Goal: Information Seeking & Learning: Learn about a topic

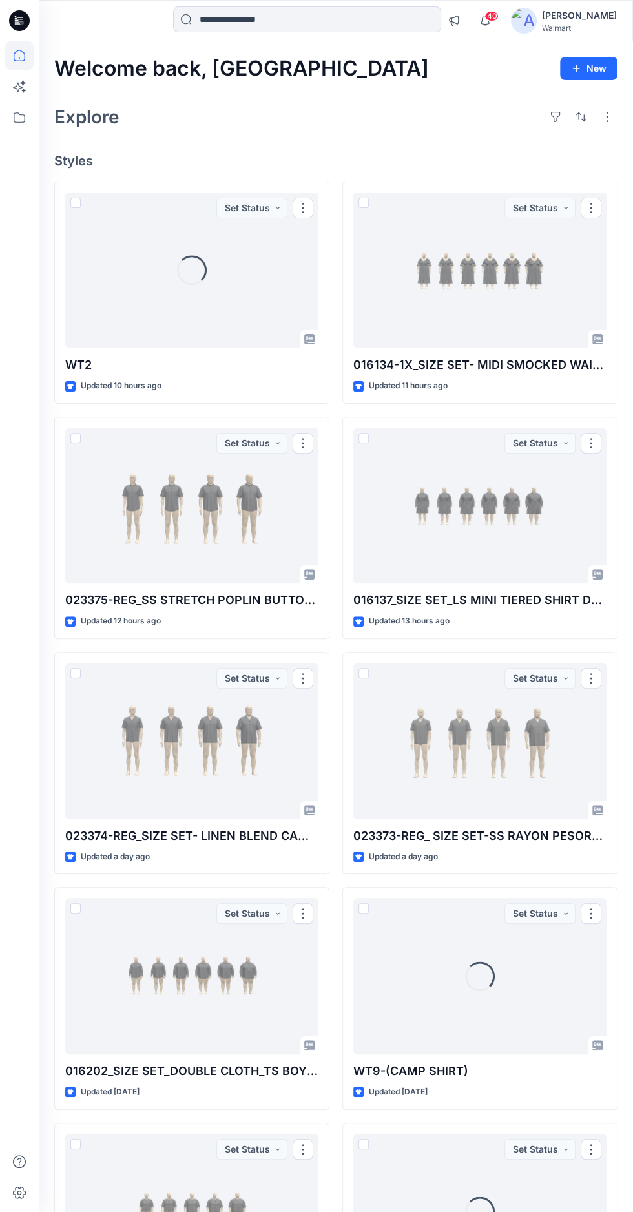
click at [578, 27] on div "Walmart" at bounding box center [579, 28] width 75 height 10
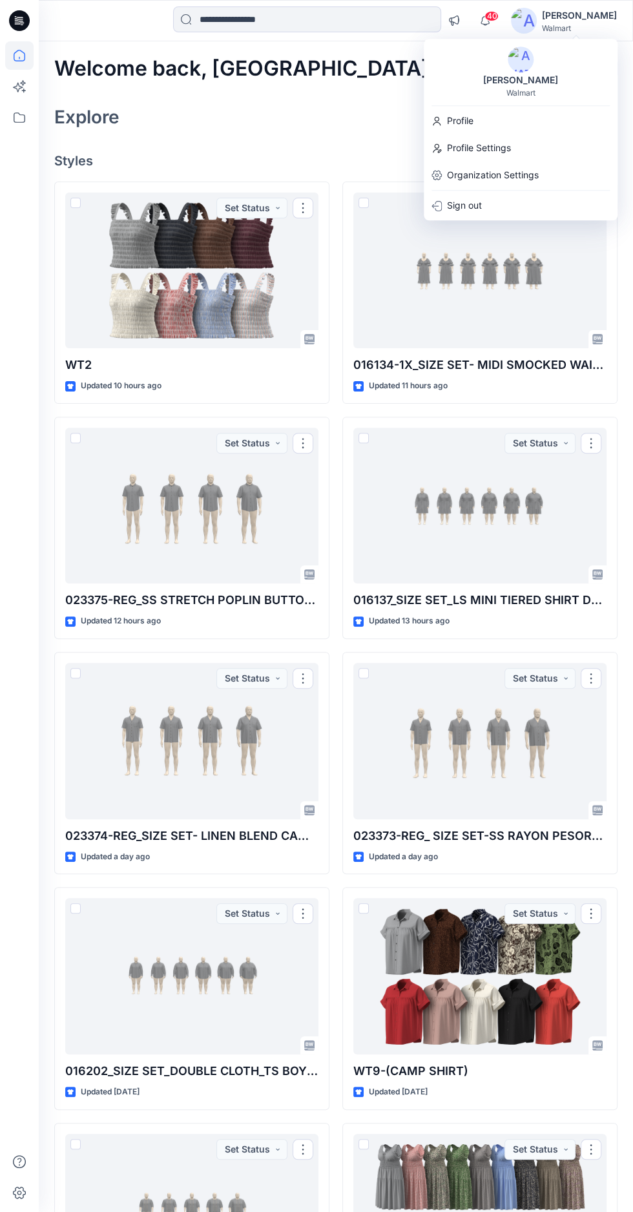
click at [485, 211] on div "Sign out" at bounding box center [521, 205] width 189 height 25
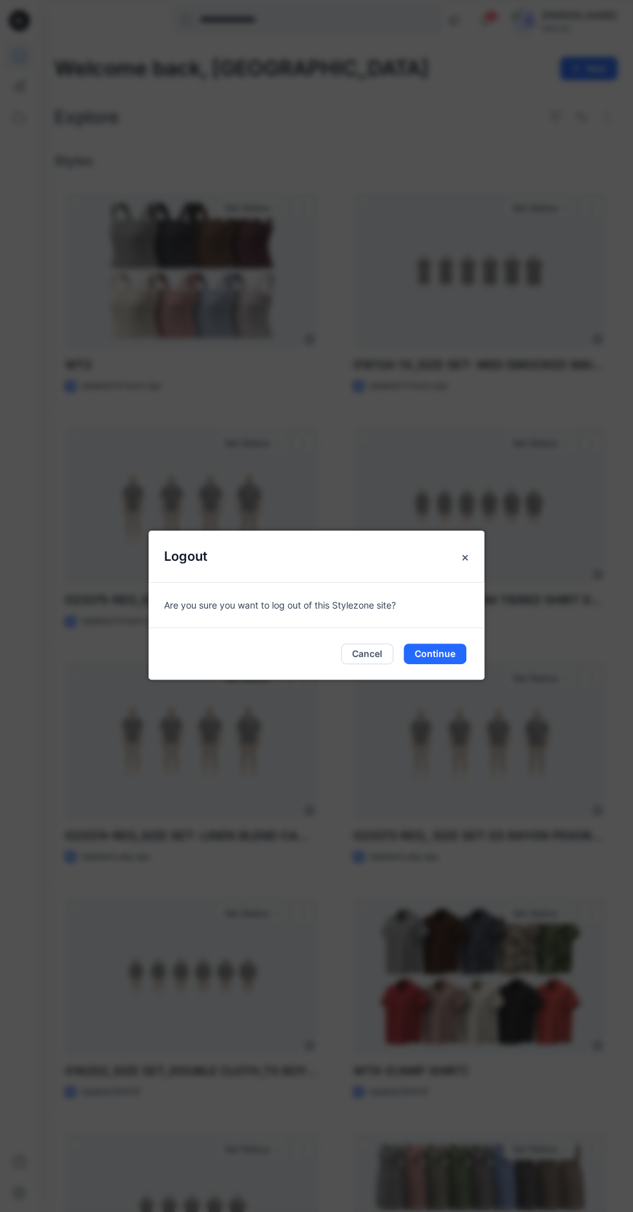
click at [452, 664] on button "Continue" at bounding box center [435, 654] width 63 height 21
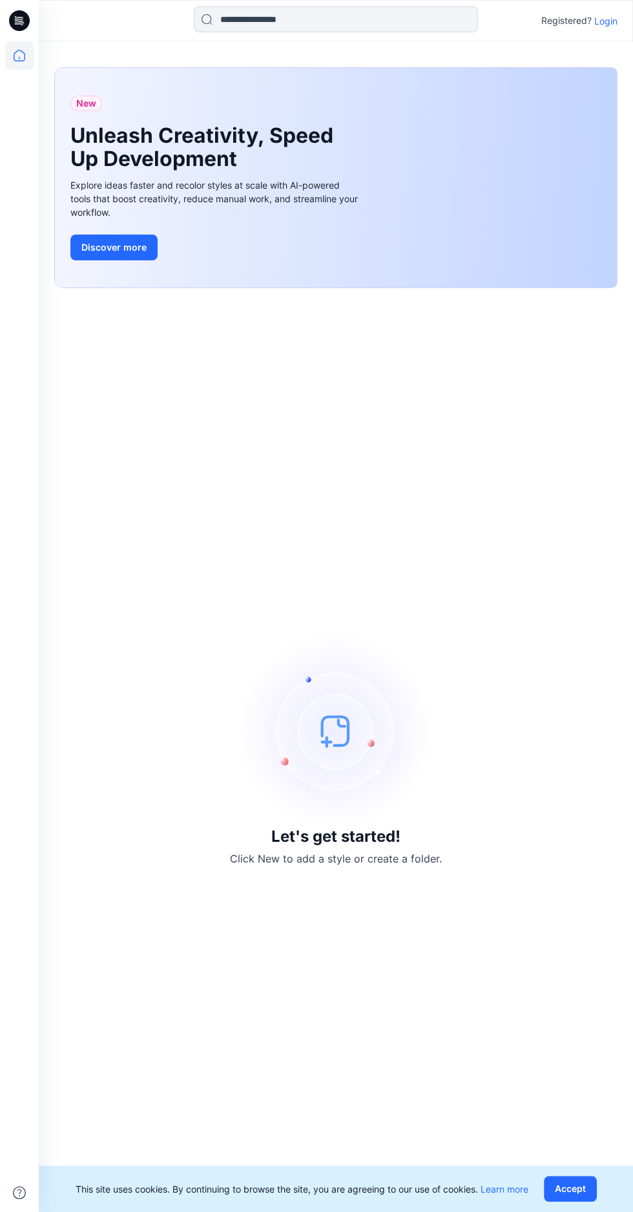
click at [608, 25] on p "Login" at bounding box center [606, 21] width 23 height 14
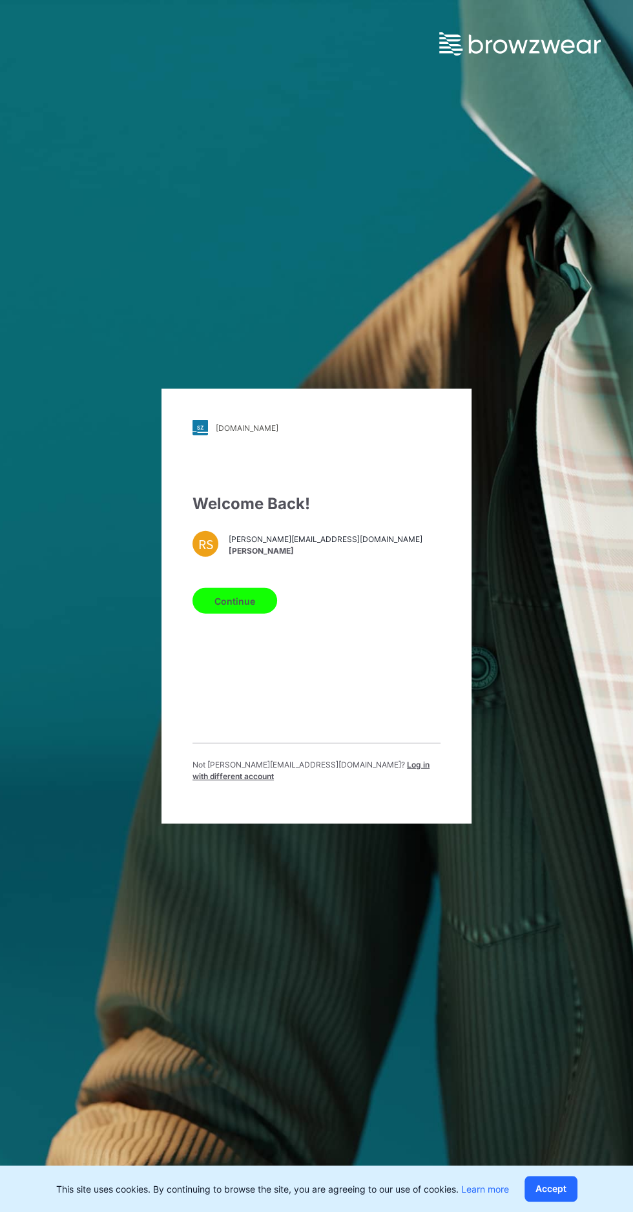
click at [400, 781] on span "Log in with different account" at bounding box center [311, 770] width 237 height 21
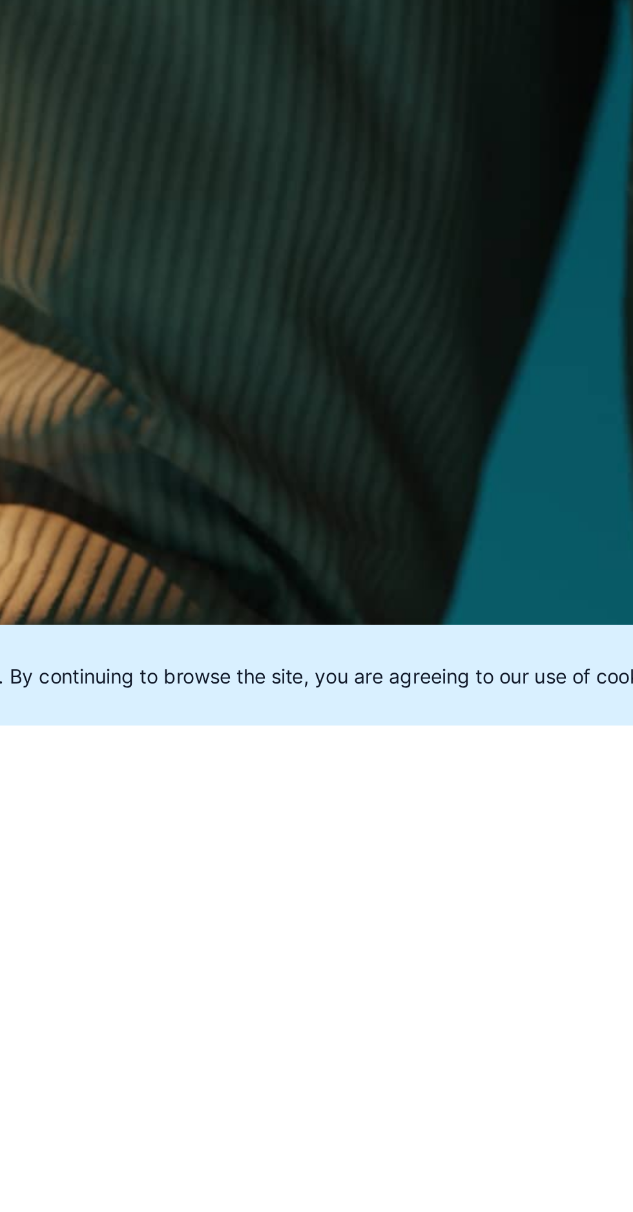
scroll to position [36, 0]
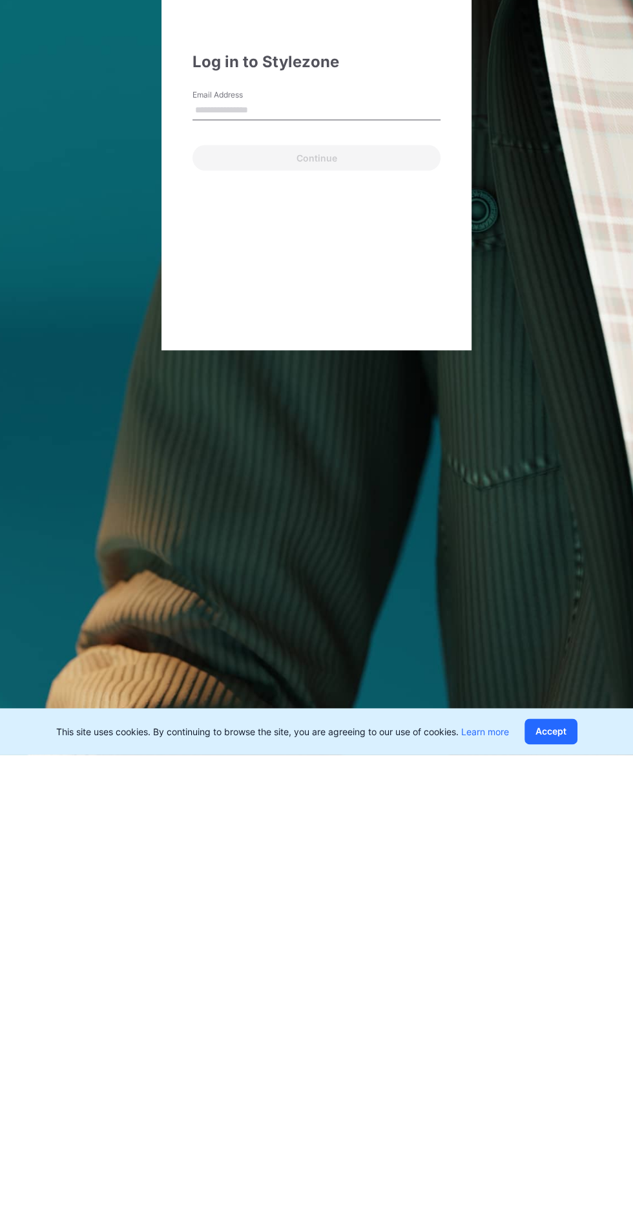
click at [380, 567] on input "Email Address" at bounding box center [317, 567] width 248 height 19
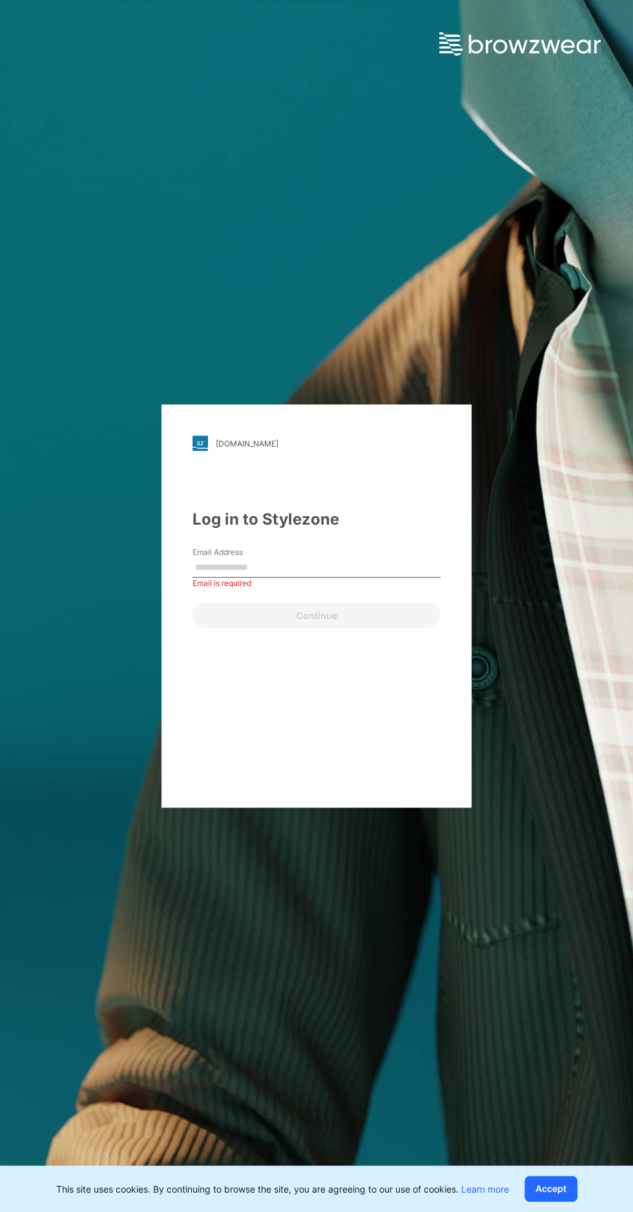
type input "**********"
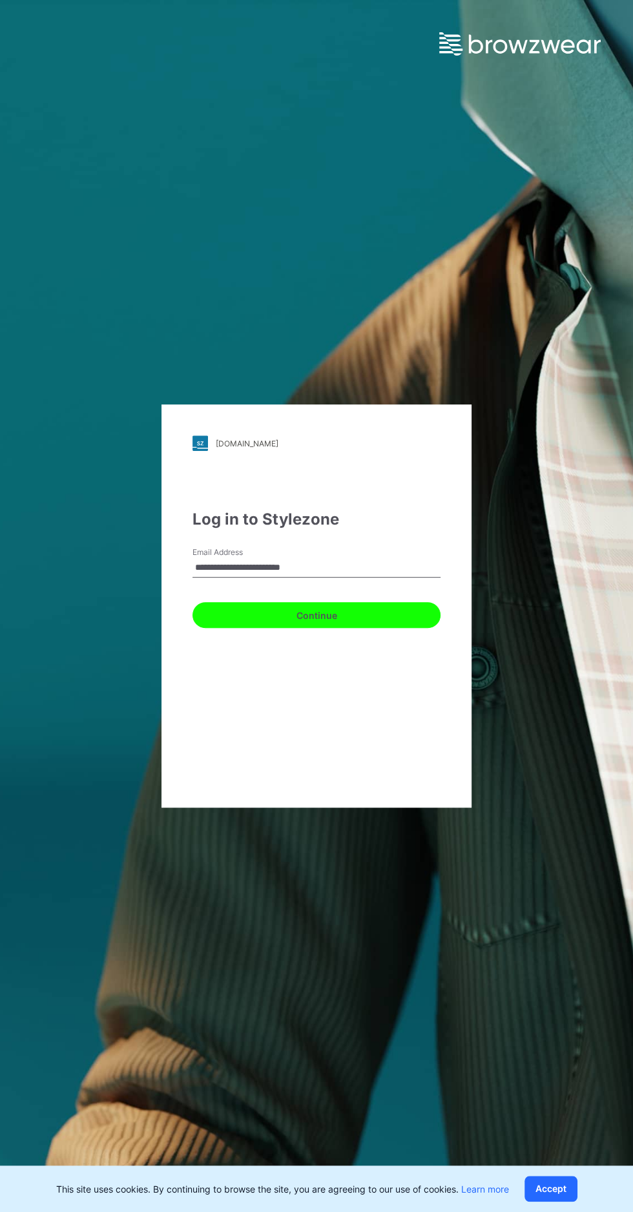
click at [366, 628] on button "Continue" at bounding box center [317, 615] width 248 height 26
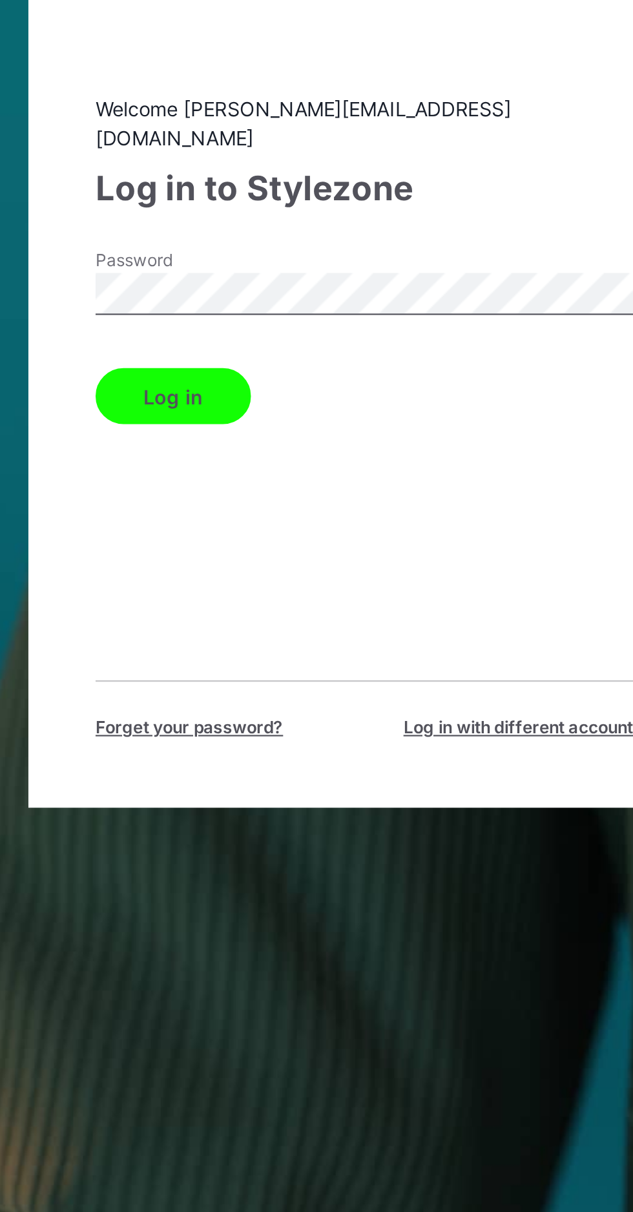
click at [237, 646] on button "Log in" at bounding box center [229, 633] width 72 height 26
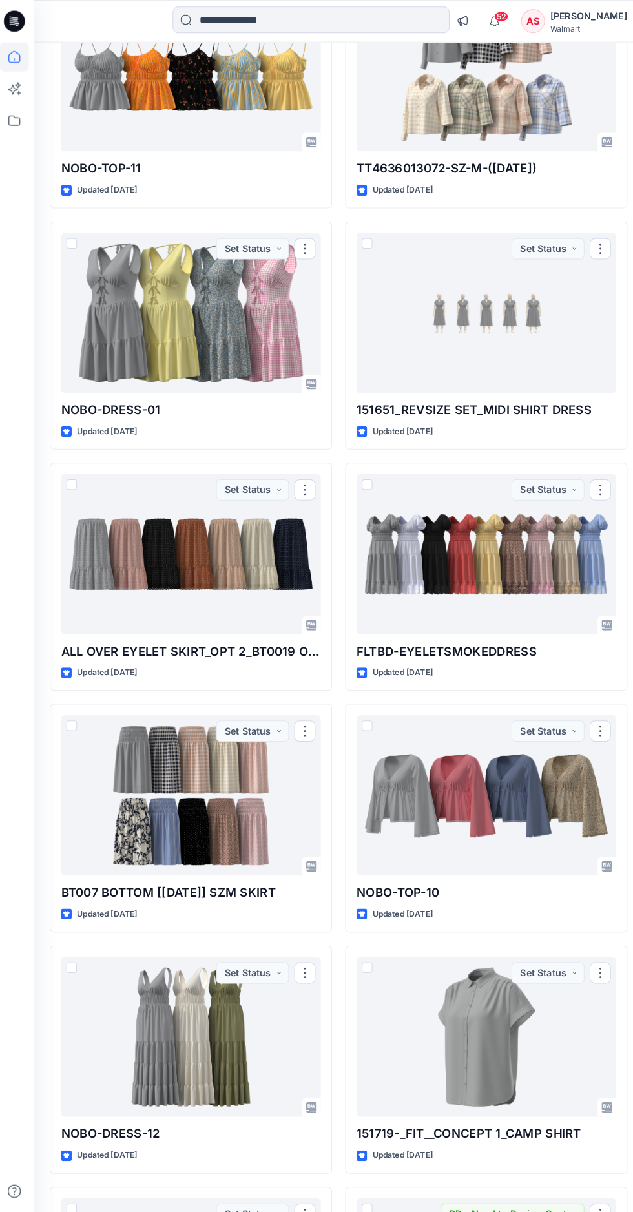
scroll to position [24444, 0]
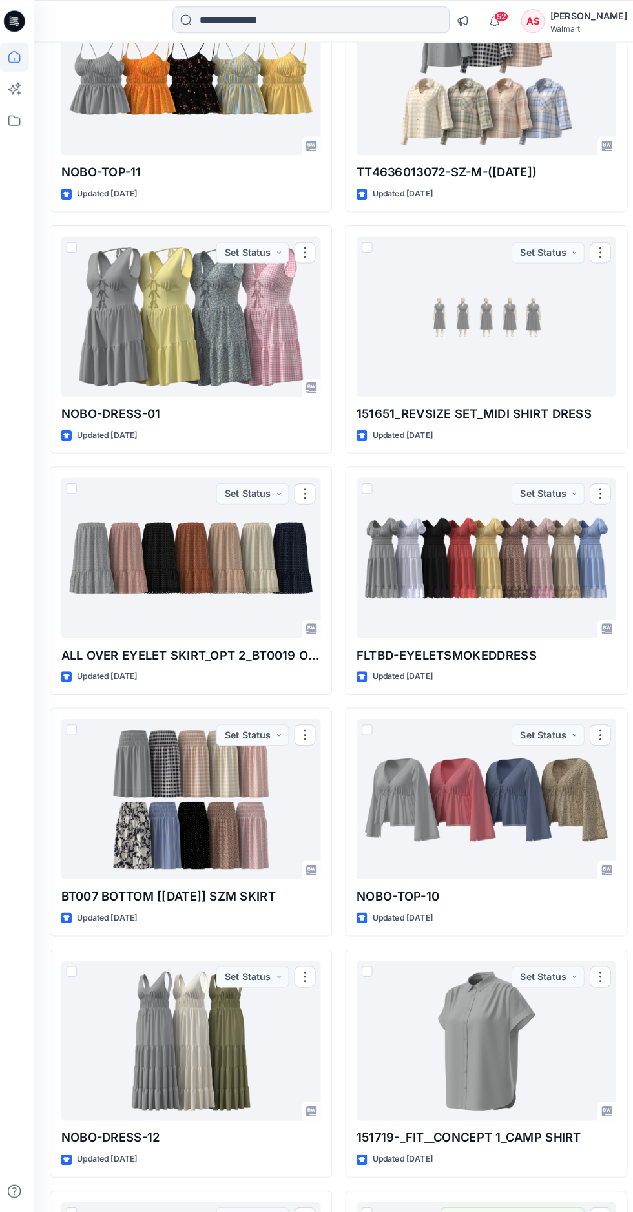
click at [275, 16] on input at bounding box center [309, 19] width 270 height 26
click at [251, 32] on input at bounding box center [309, 19] width 270 height 26
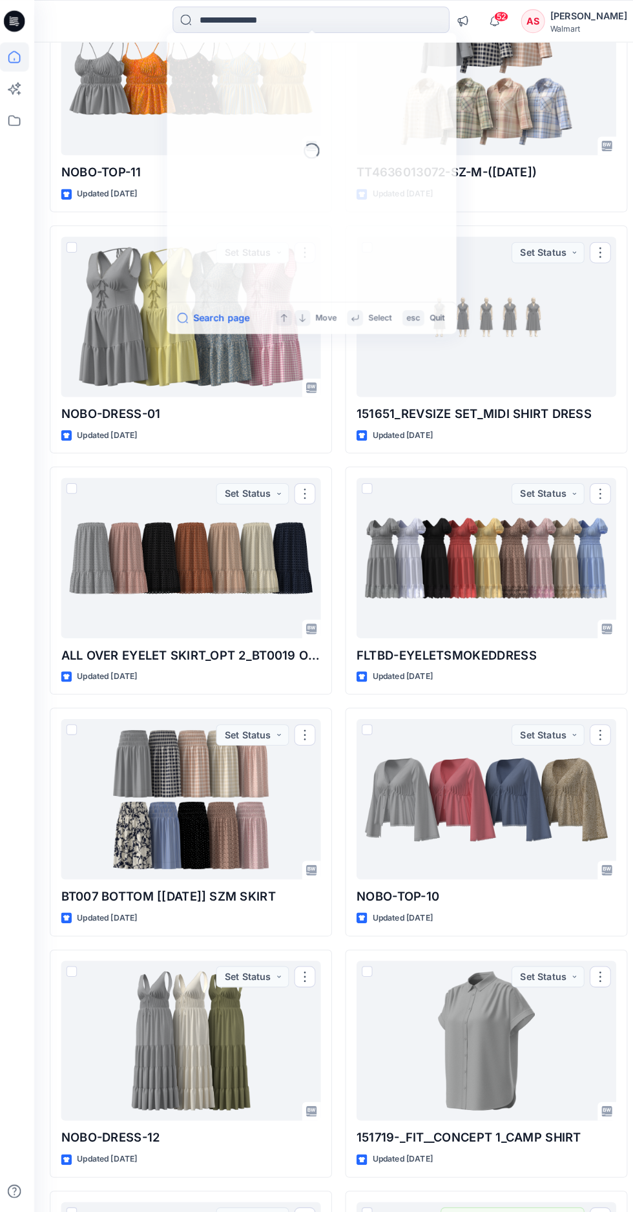
click at [269, 16] on input at bounding box center [309, 19] width 270 height 26
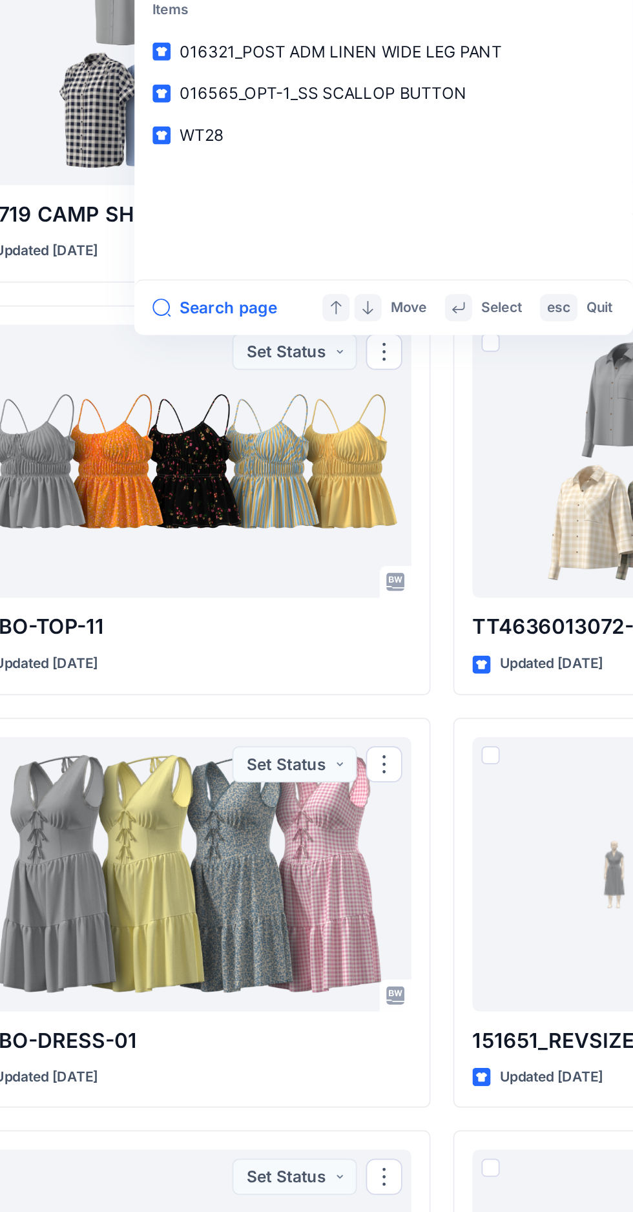
scroll to position [24117, 0]
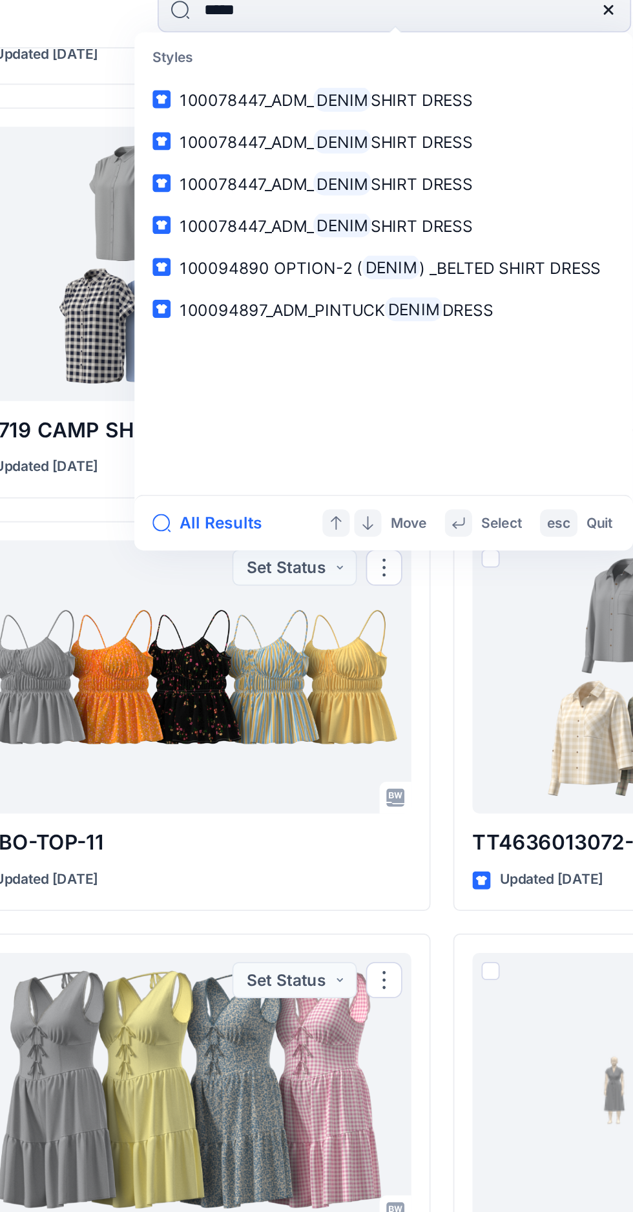
type input "*****"
click at [349, 69] on span "SHIRT DRESS" at bounding box center [324, 70] width 58 height 11
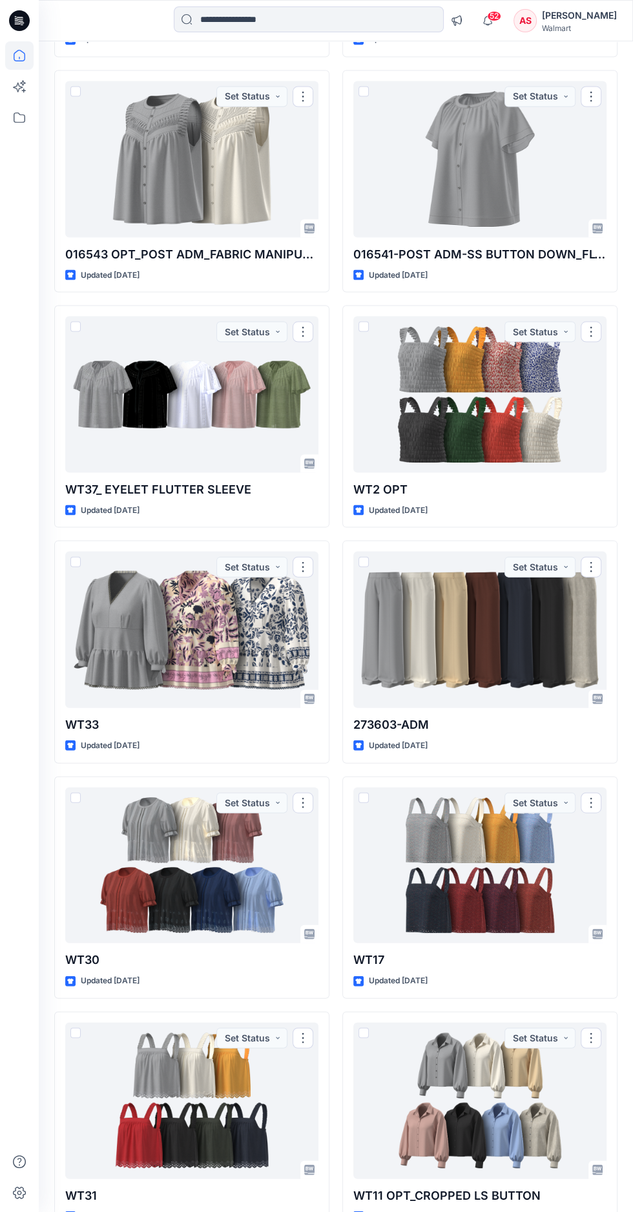
scroll to position [1547, 0]
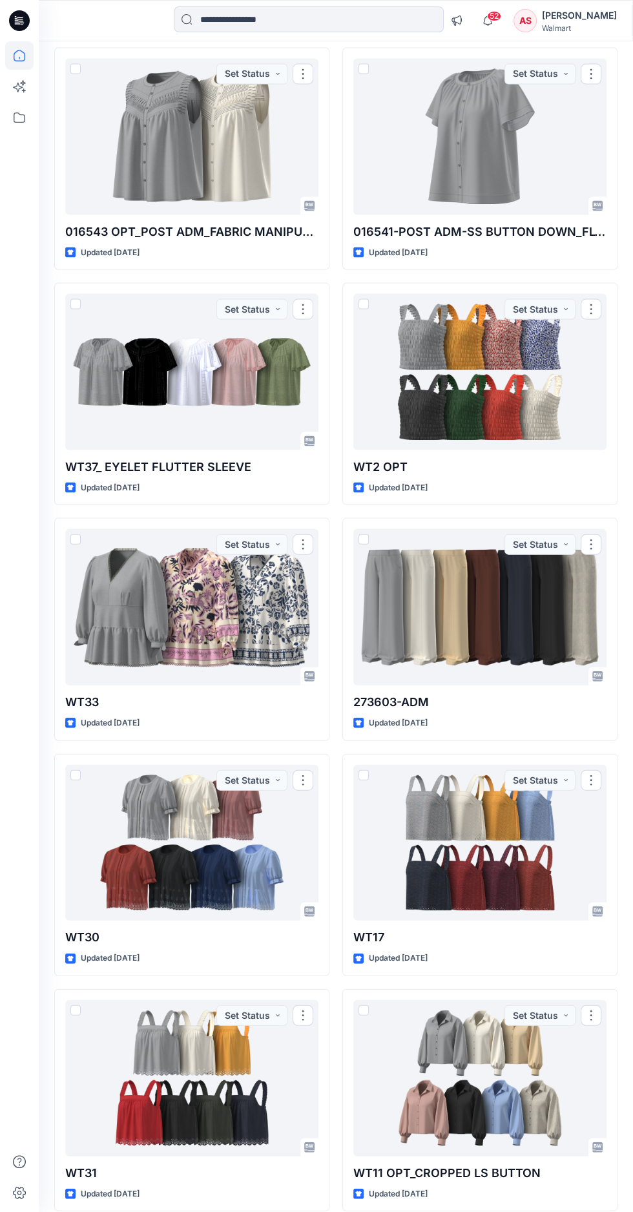
click at [505, 606] on div at bounding box center [480, 607] width 253 height 156
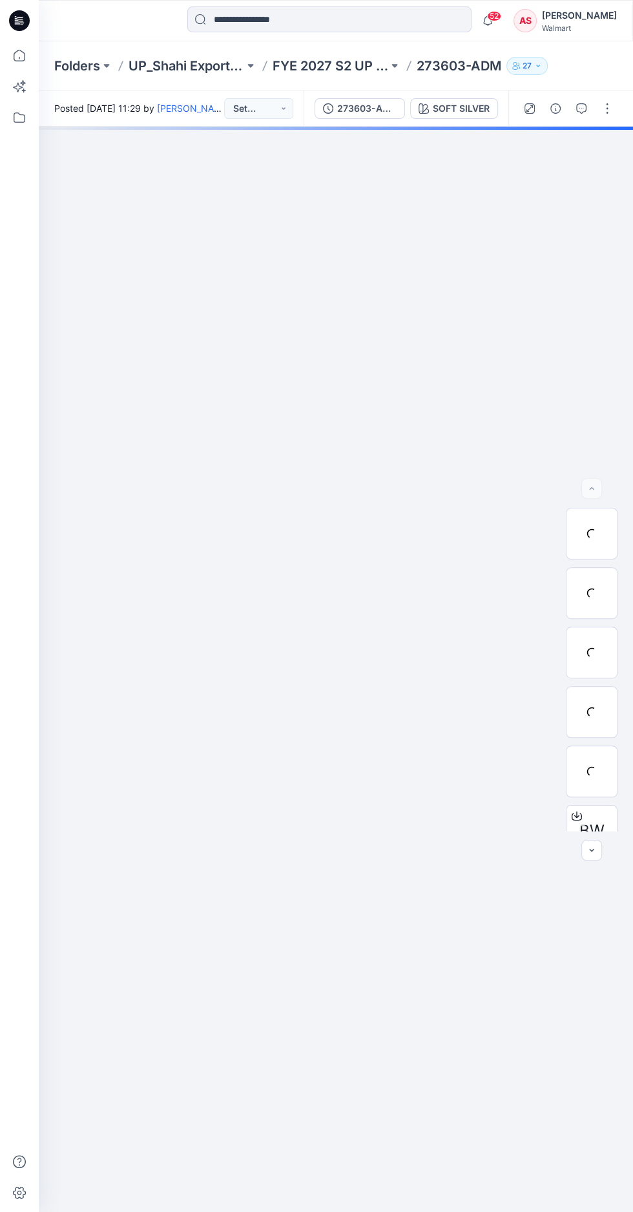
click at [21, 25] on icon at bounding box center [22, 25] width 3 height 1
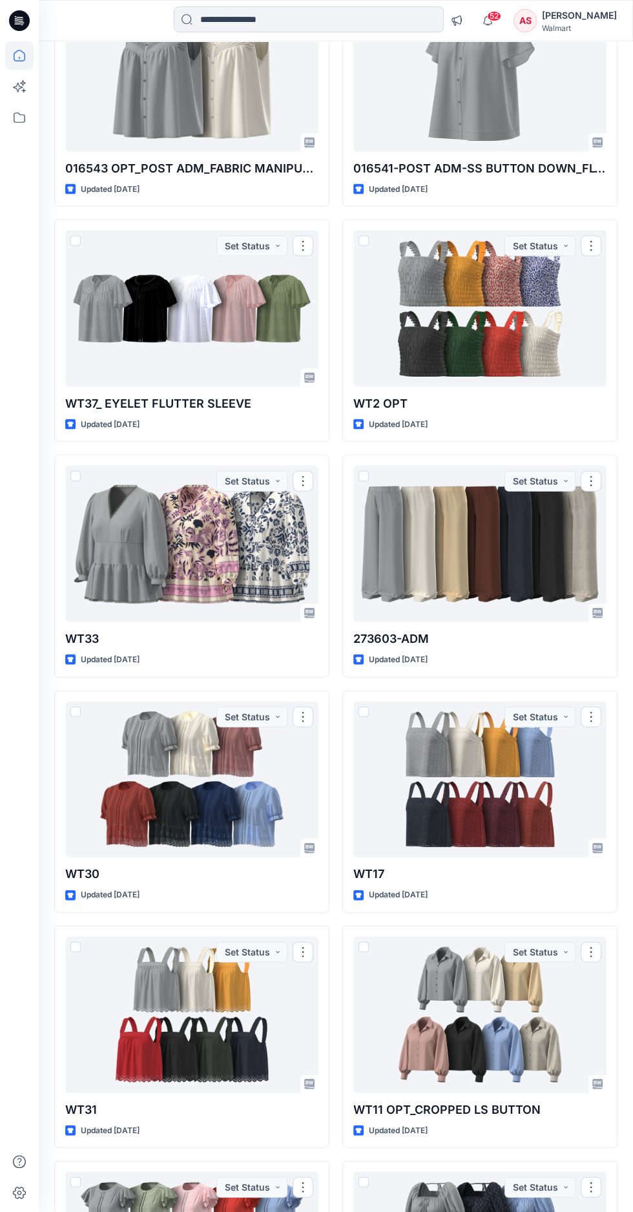
click at [490, 564] on div at bounding box center [480, 543] width 253 height 156
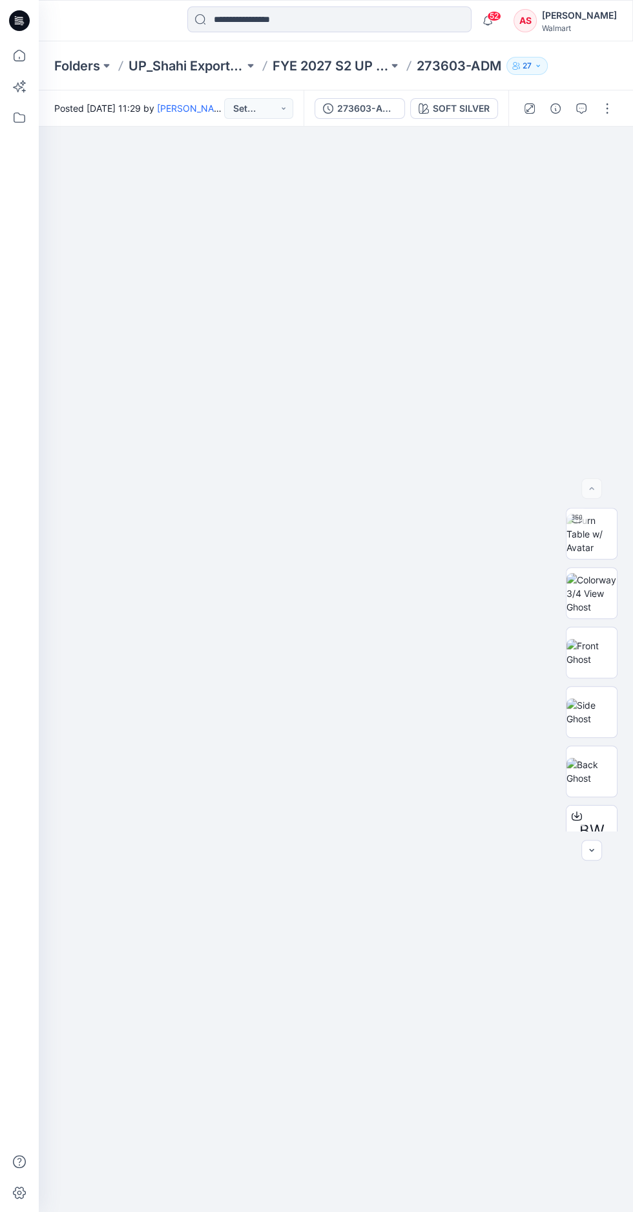
click at [597, 514] on img at bounding box center [592, 534] width 50 height 41
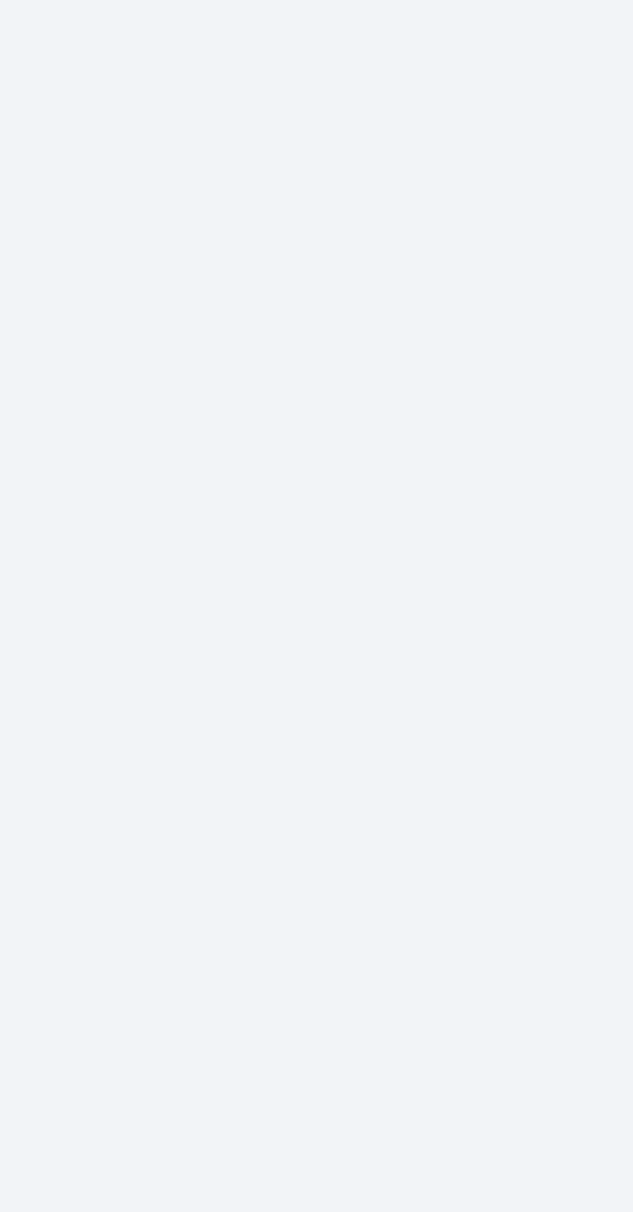
scroll to position [0, 0]
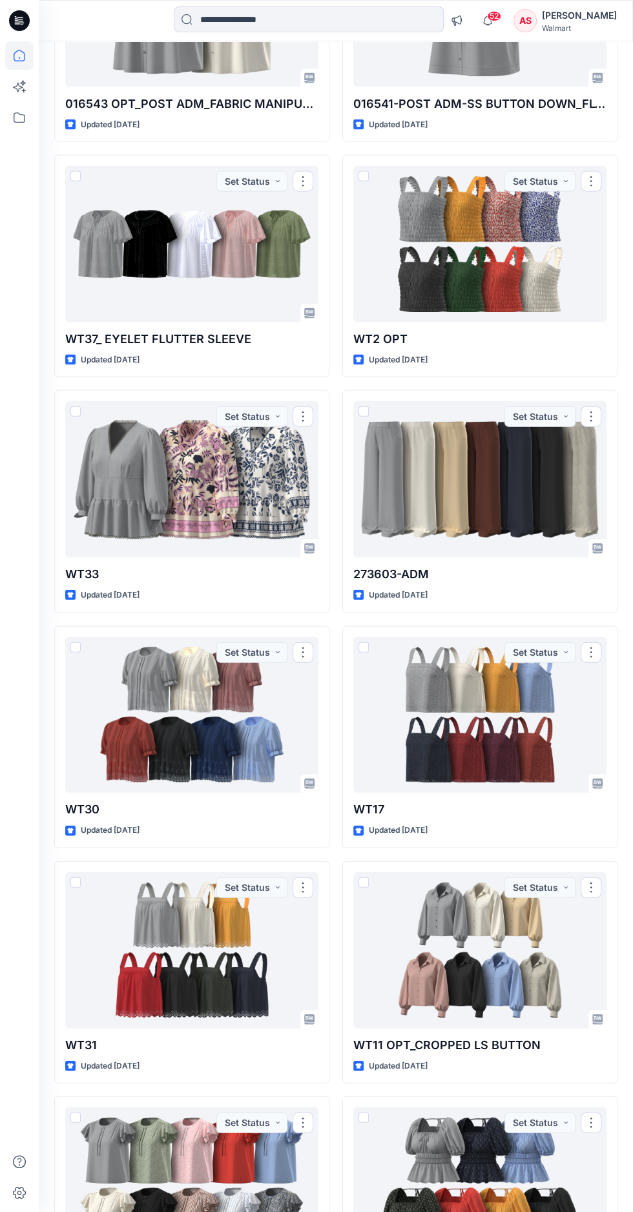
scroll to position [1675, 0]
click at [496, 485] on div at bounding box center [480, 479] width 253 height 156
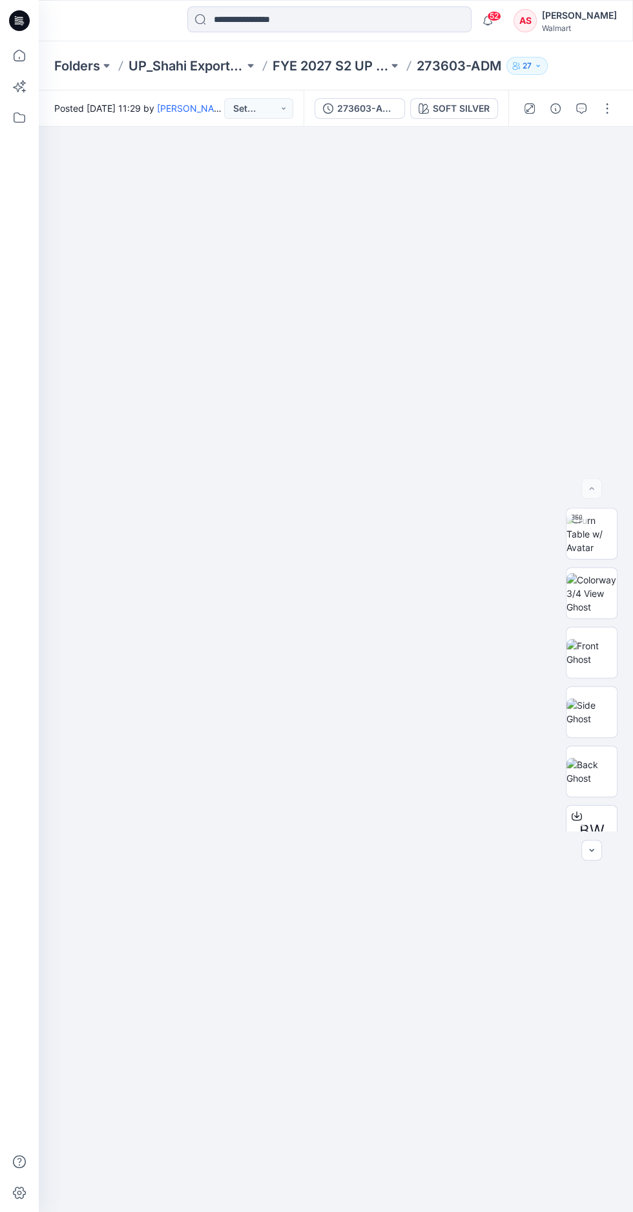
click at [339, 66] on p "FYE 2027 S2 UP [PERSON_NAME] [PERSON_NAME]" at bounding box center [331, 66] width 116 height 18
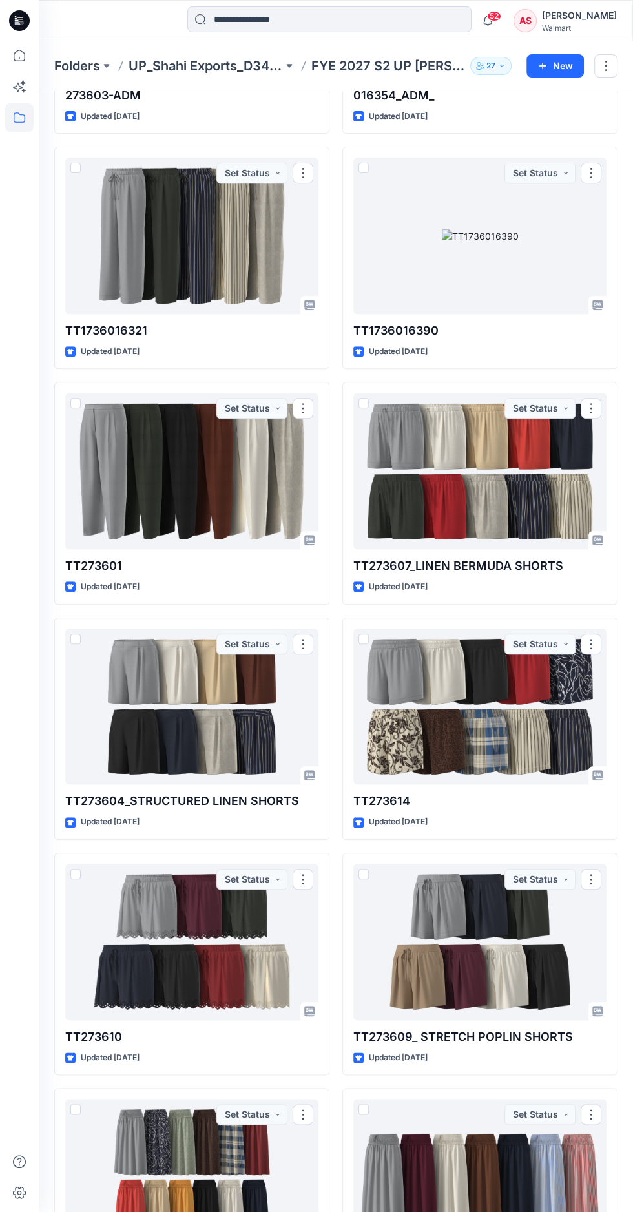
scroll to position [233, 0]
click at [164, 481] on div at bounding box center [191, 471] width 253 height 156
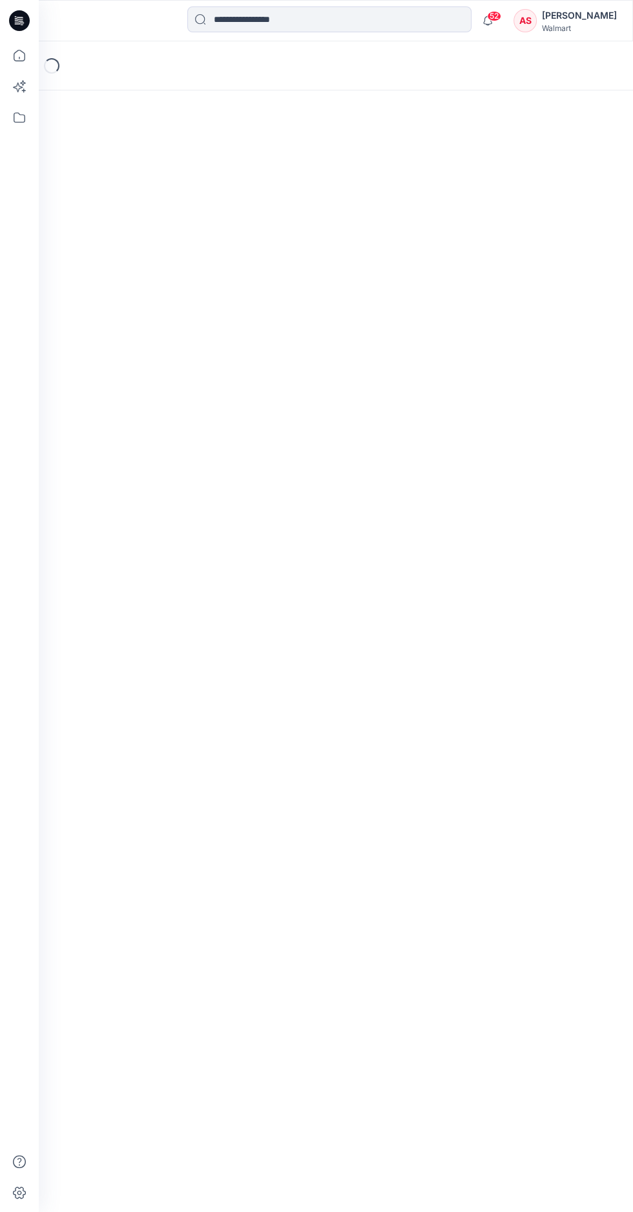
scroll to position [122, 0]
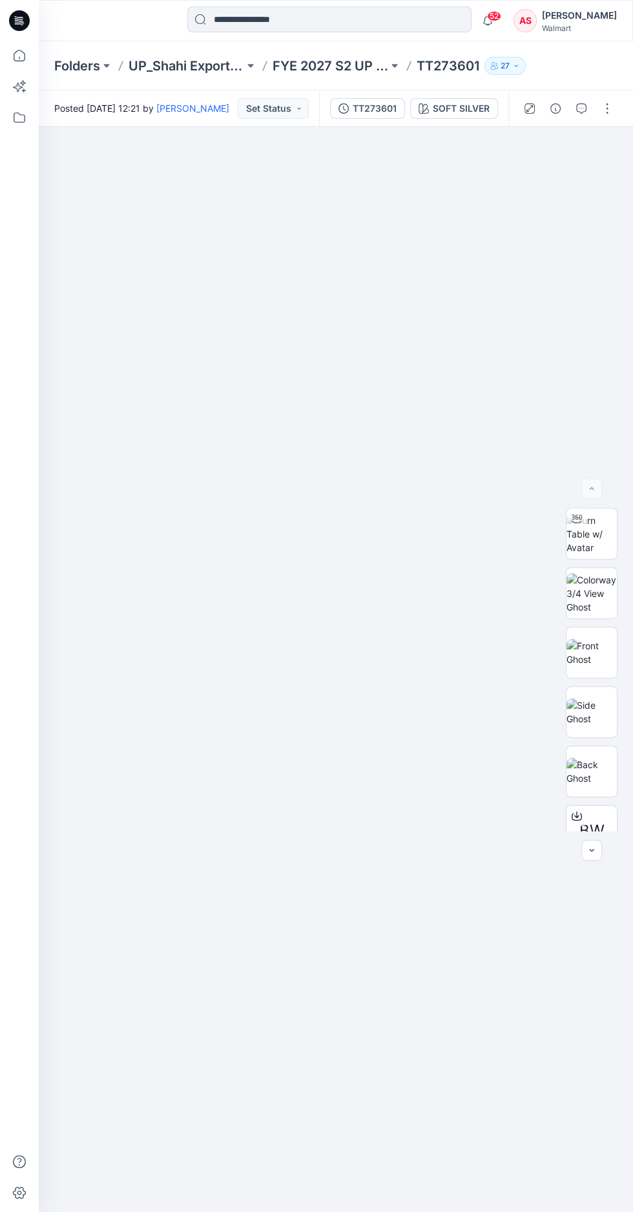
click at [606, 514] on img at bounding box center [592, 534] width 50 height 41
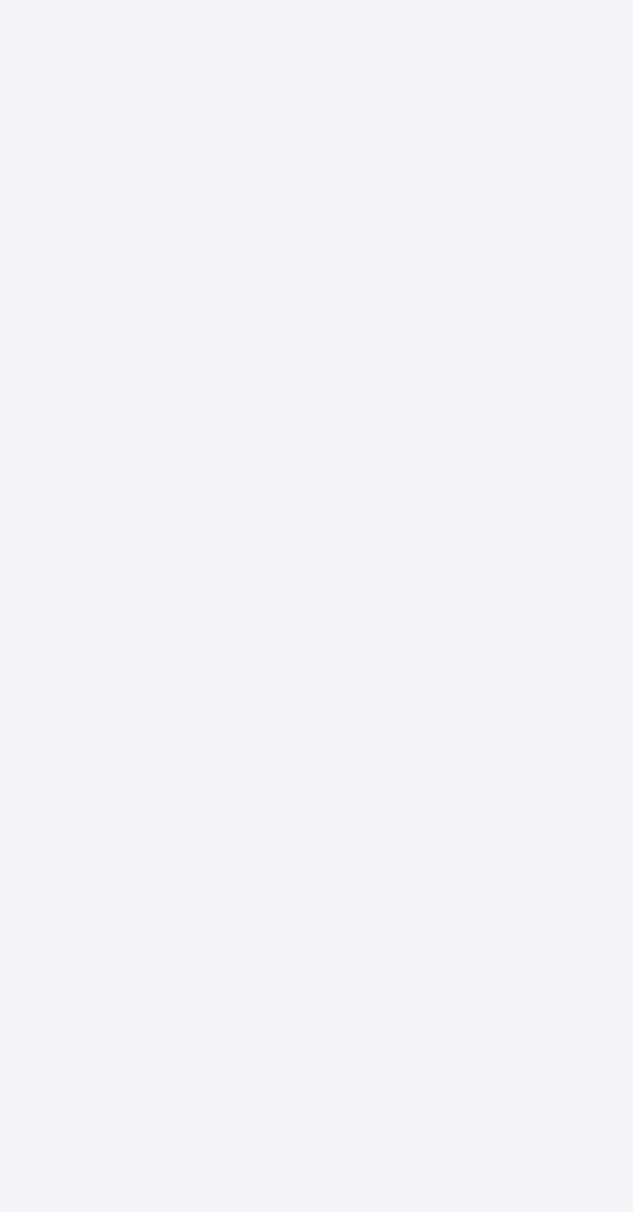
scroll to position [0, 0]
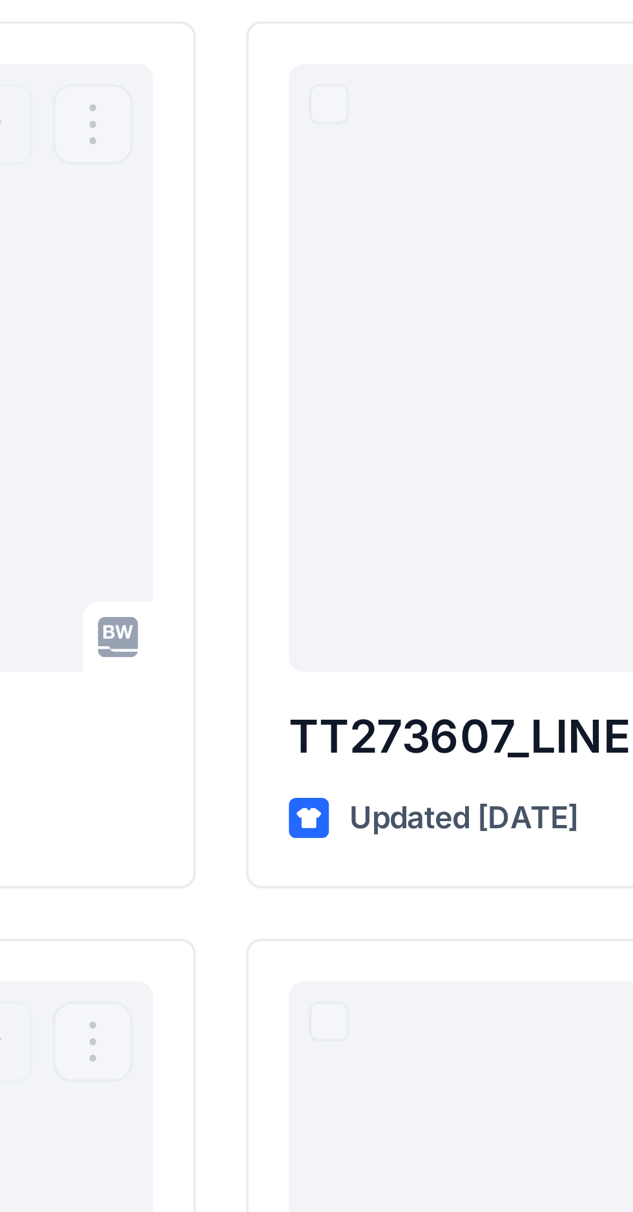
scroll to position [233, 0]
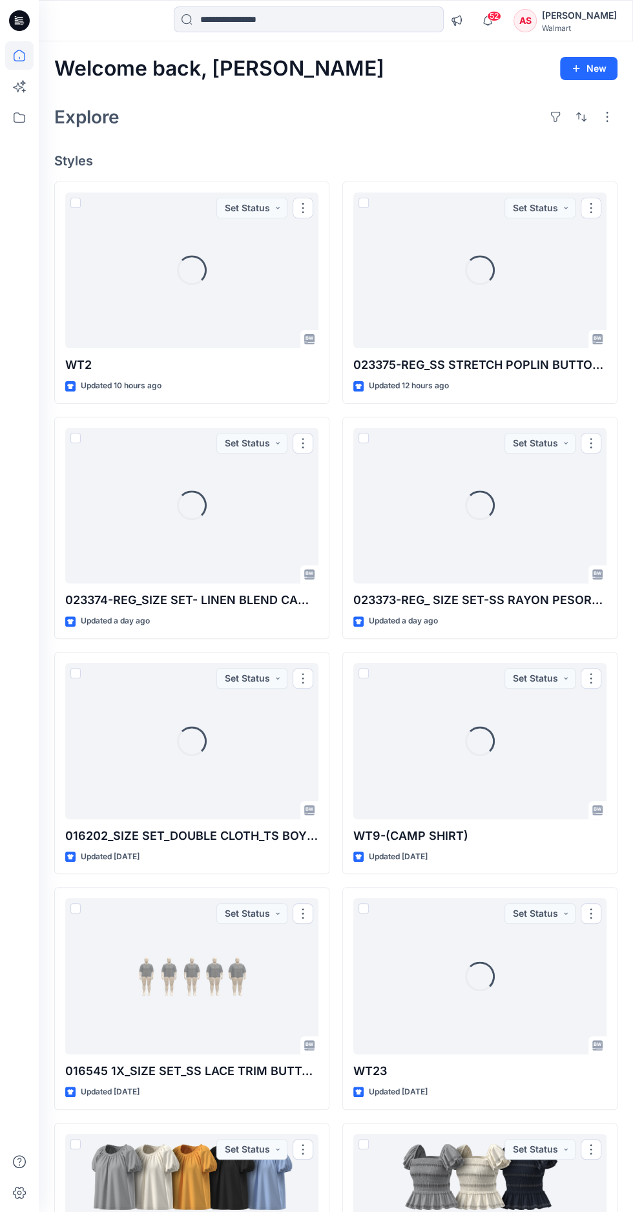
click at [520, 21] on div "AS" at bounding box center [525, 20] width 23 height 23
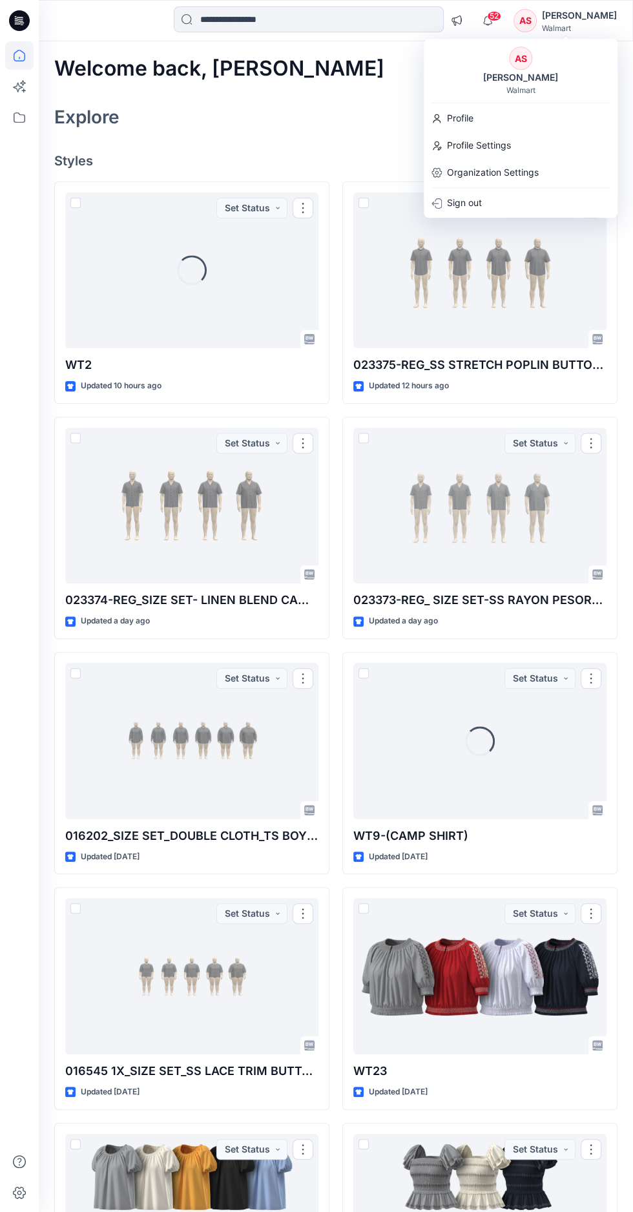
click at [477, 209] on p "Sign out" at bounding box center [464, 203] width 35 height 25
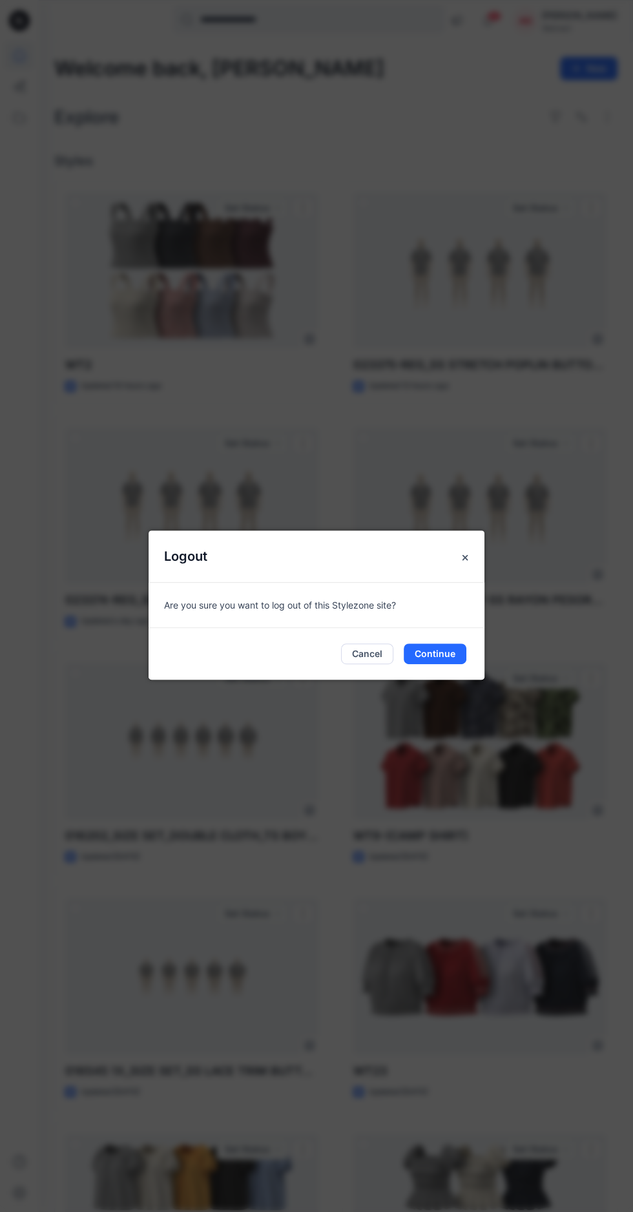
click at [455, 664] on button "Continue" at bounding box center [435, 654] width 63 height 21
click at [449, 715] on div at bounding box center [480, 741] width 253 height 156
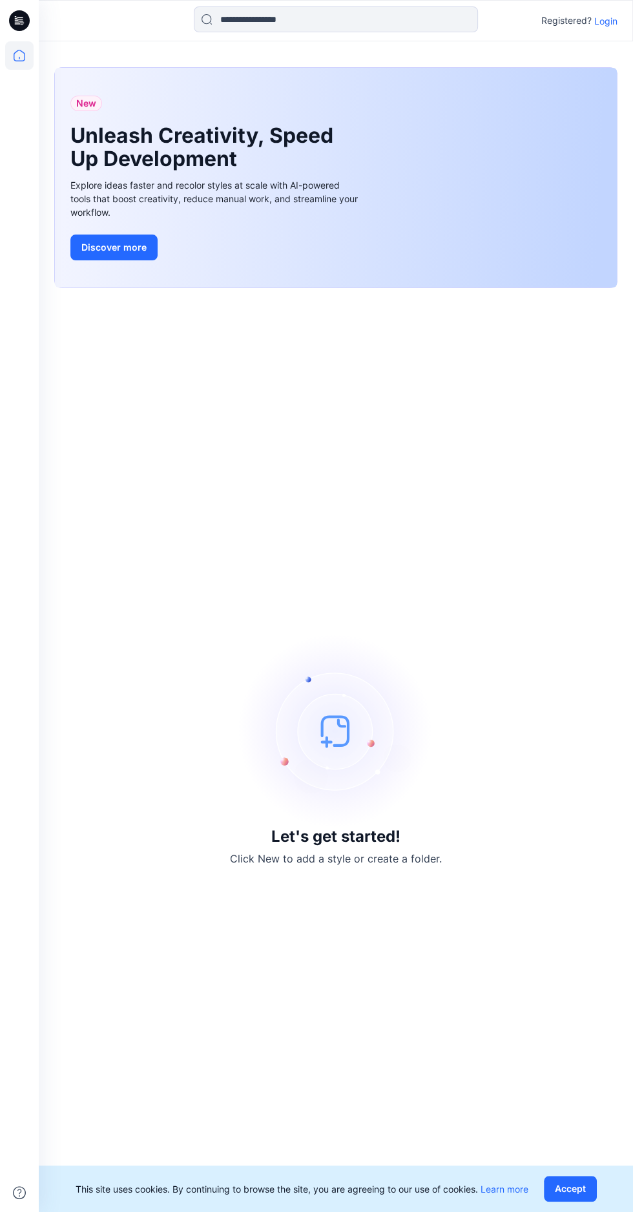
click at [595, 23] on p "Login" at bounding box center [606, 21] width 23 height 14
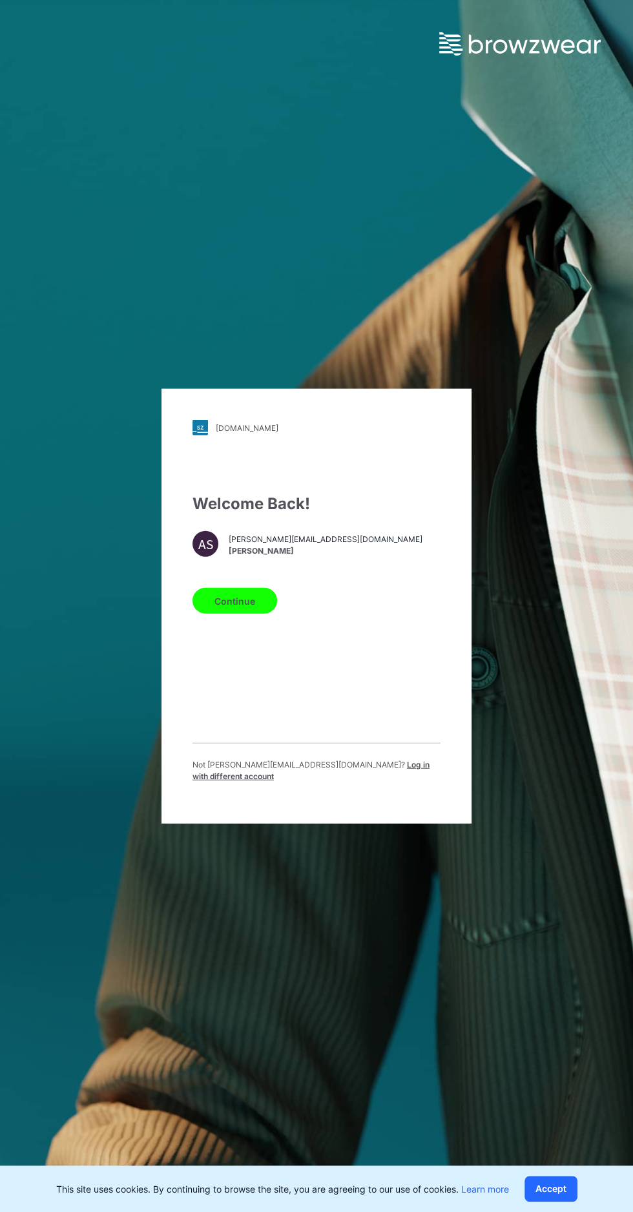
click at [414, 781] on span "Log in with different account" at bounding box center [311, 770] width 237 height 21
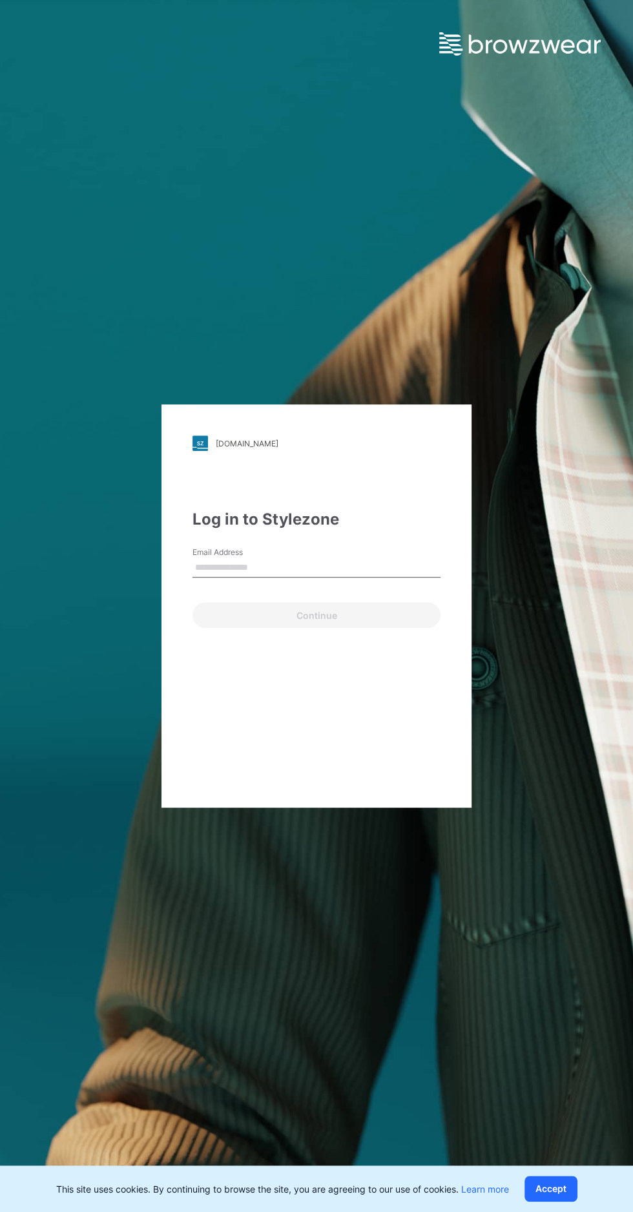
click at [332, 578] on input "Email Address" at bounding box center [317, 567] width 248 height 19
type input "**********"
click at [341, 628] on button "Continue" at bounding box center [317, 615] width 248 height 26
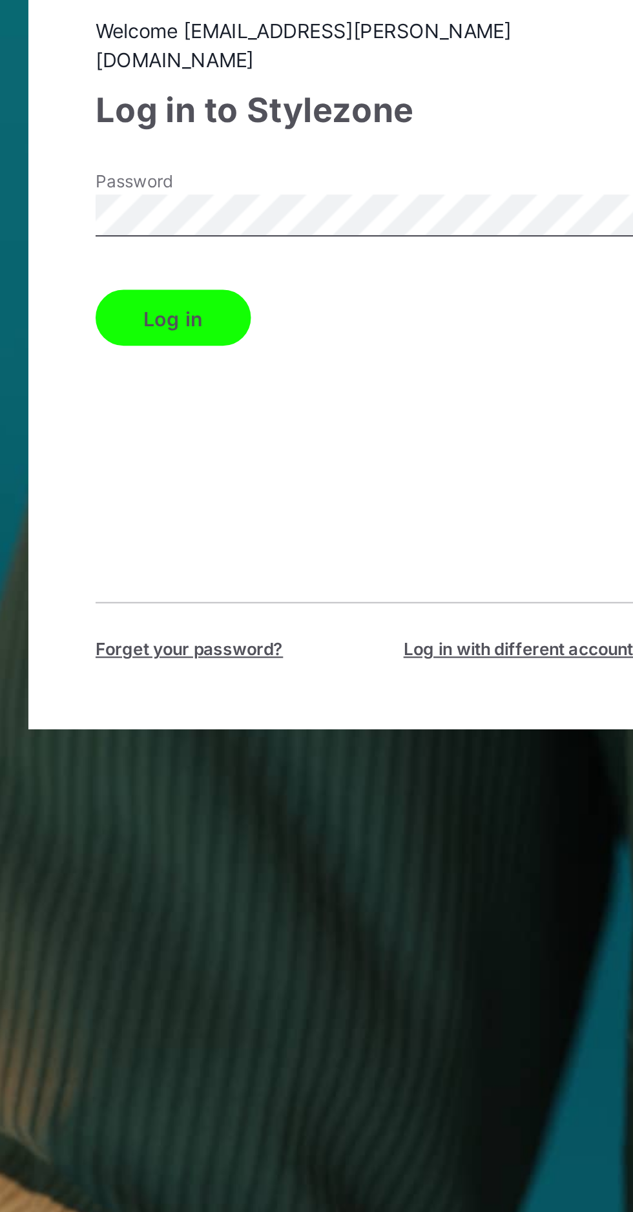
click at [235, 646] on button "Log in" at bounding box center [229, 633] width 72 height 26
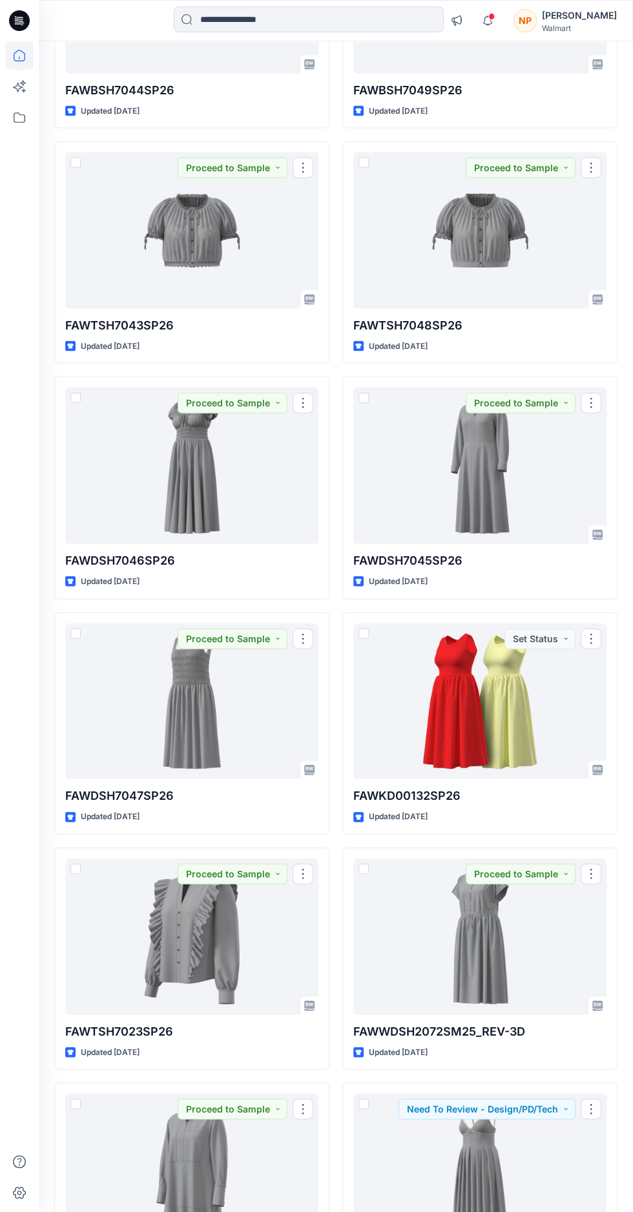
scroll to position [1718, 0]
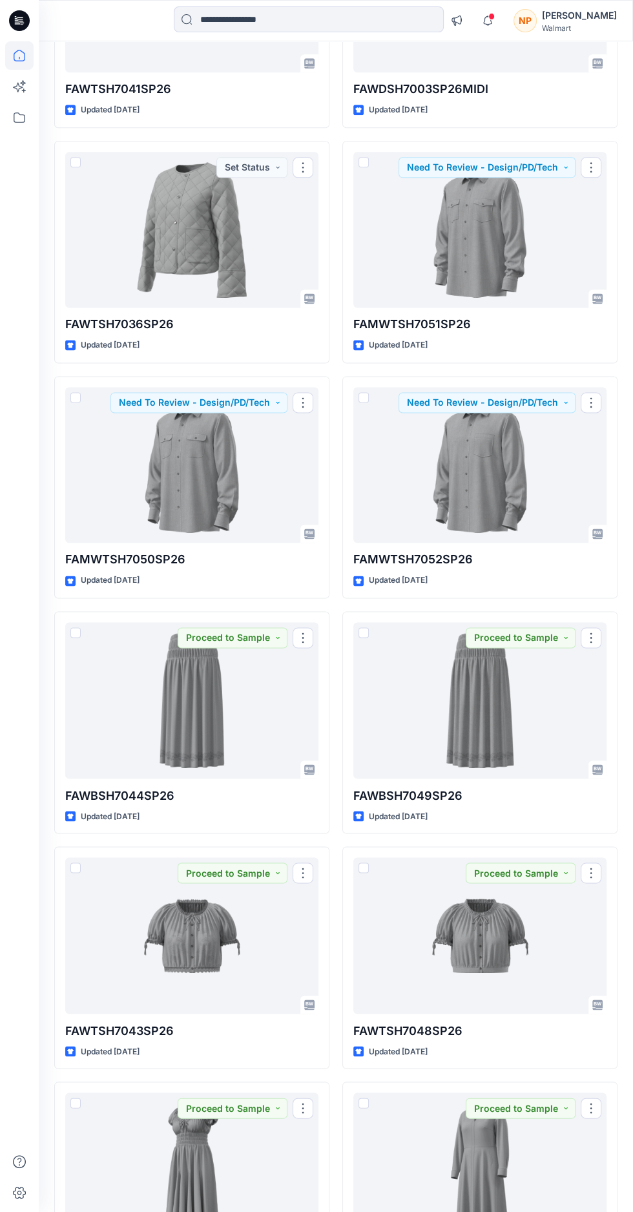
click at [192, 463] on div at bounding box center [191, 465] width 253 height 156
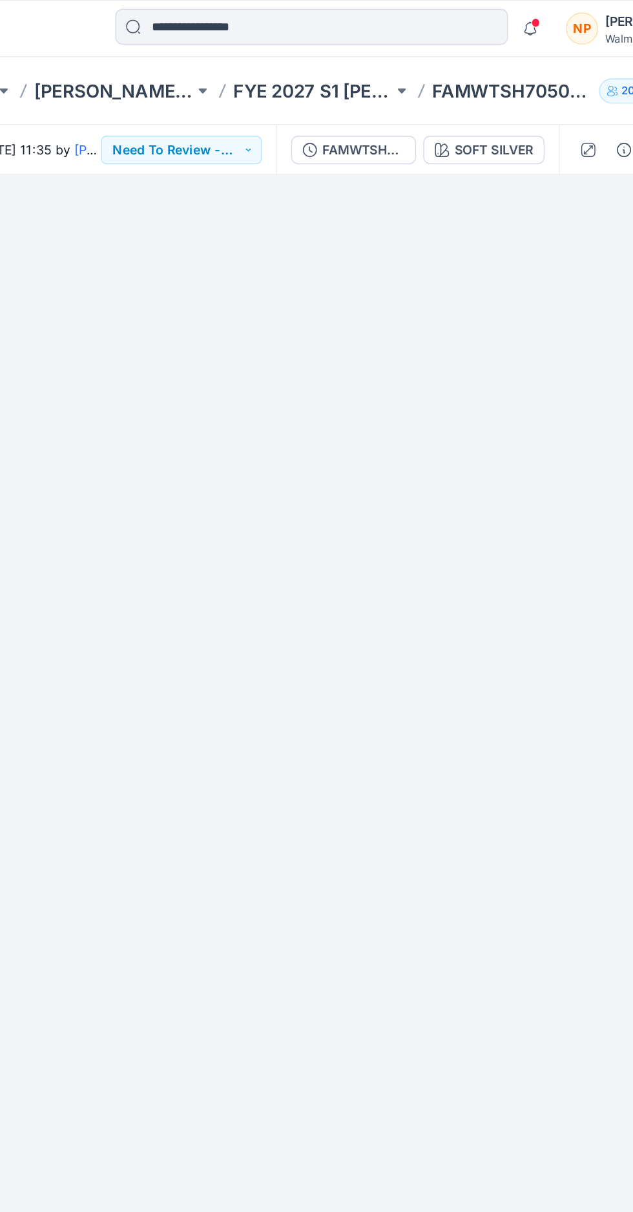
scroll to position [100, 0]
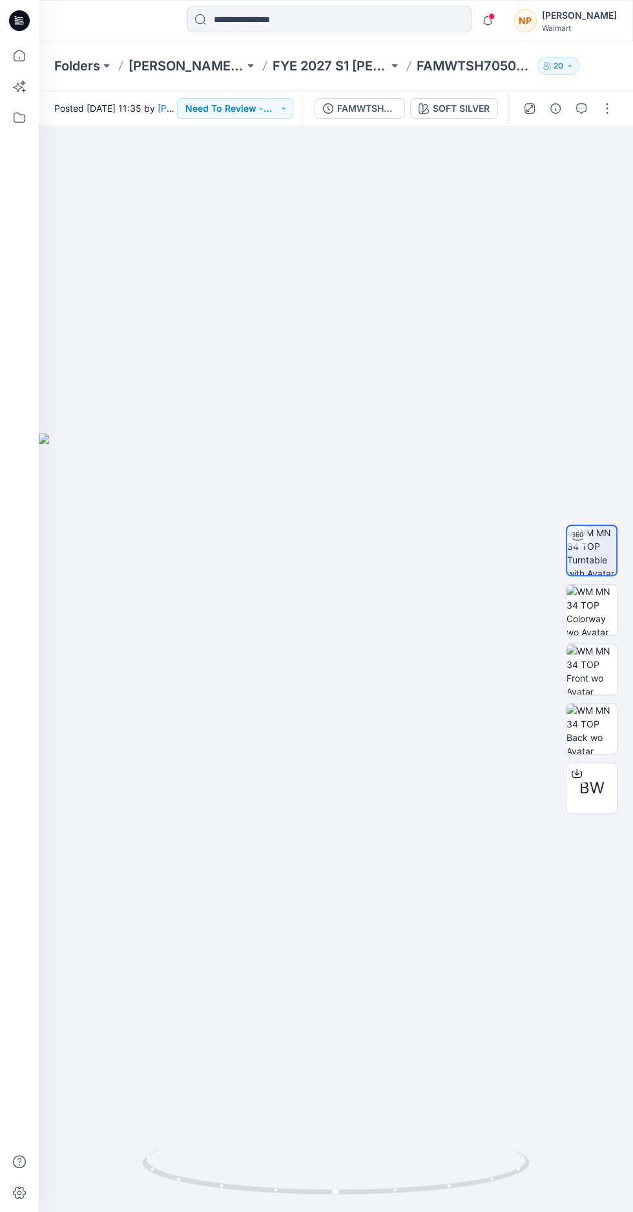
click at [317, 63] on p "FYE 2027 S1 FA SHAHI D23 Mens Wovens" at bounding box center [331, 66] width 116 height 18
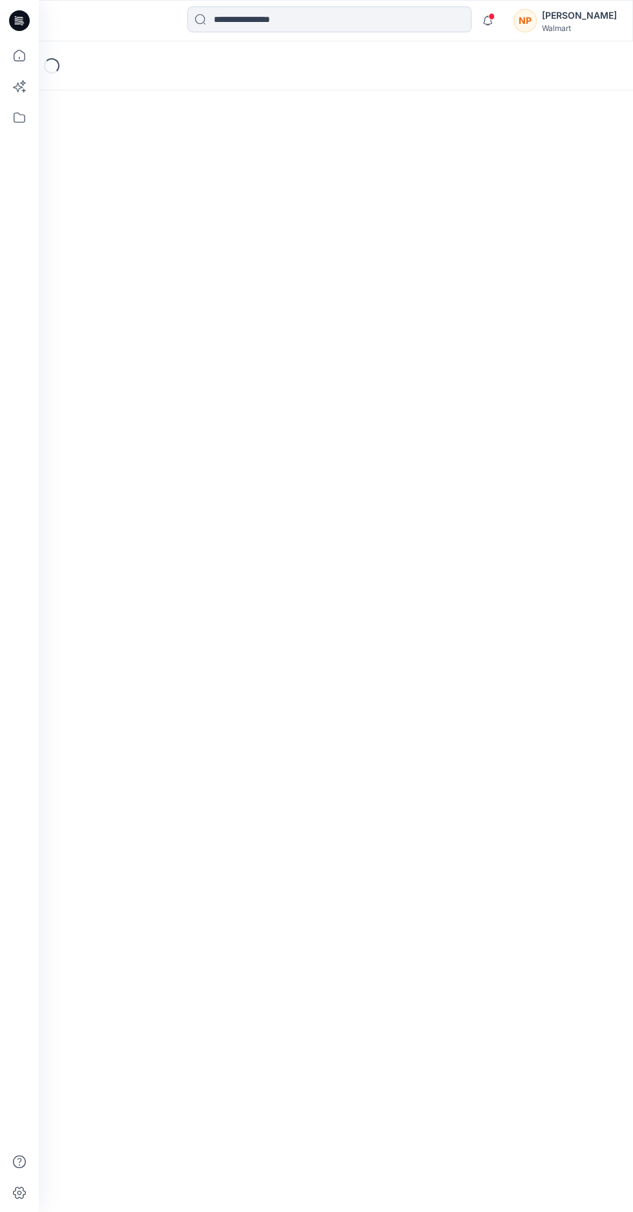
scroll to position [122, 0]
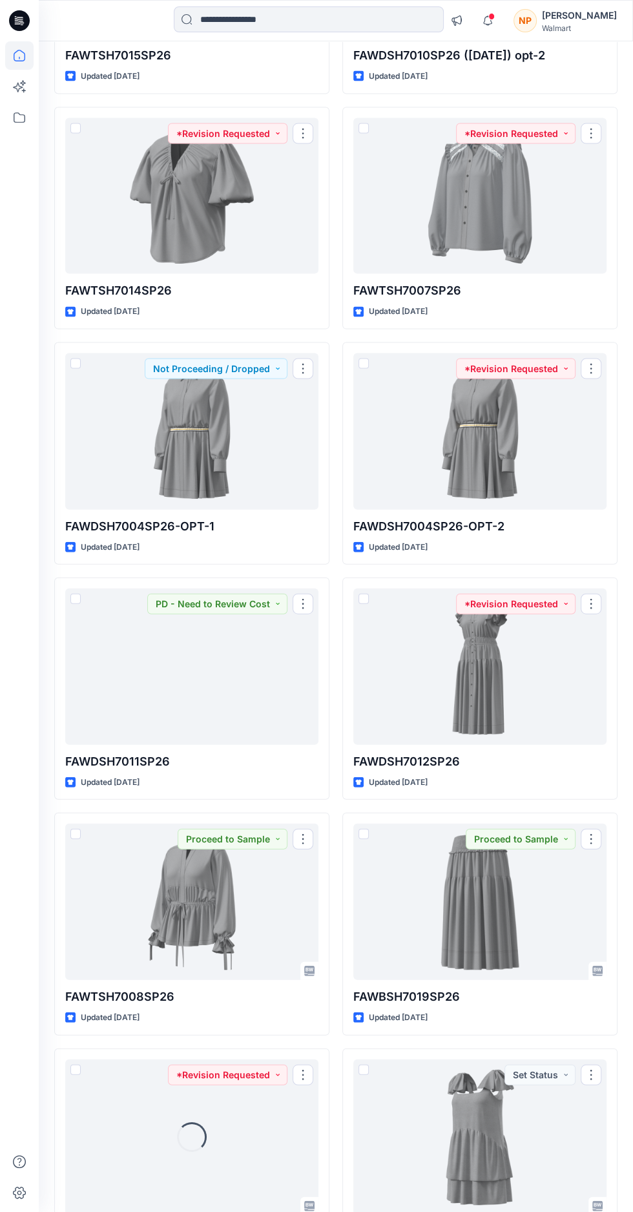
scroll to position [8775, 0]
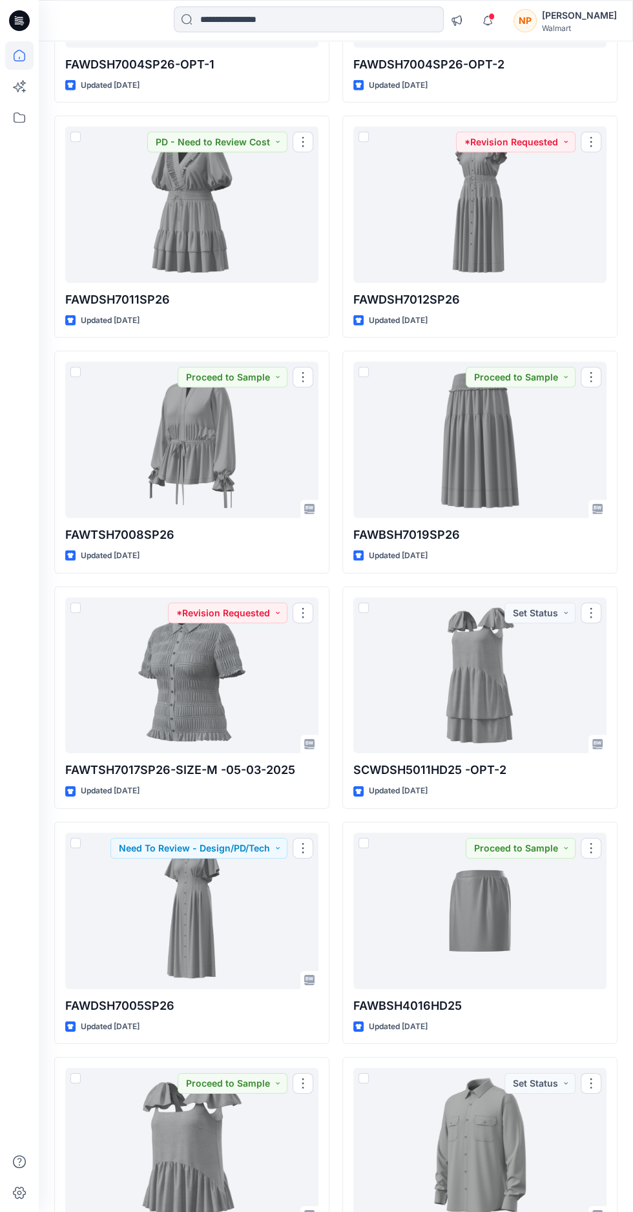
click at [111, 444] on div at bounding box center [191, 440] width 253 height 156
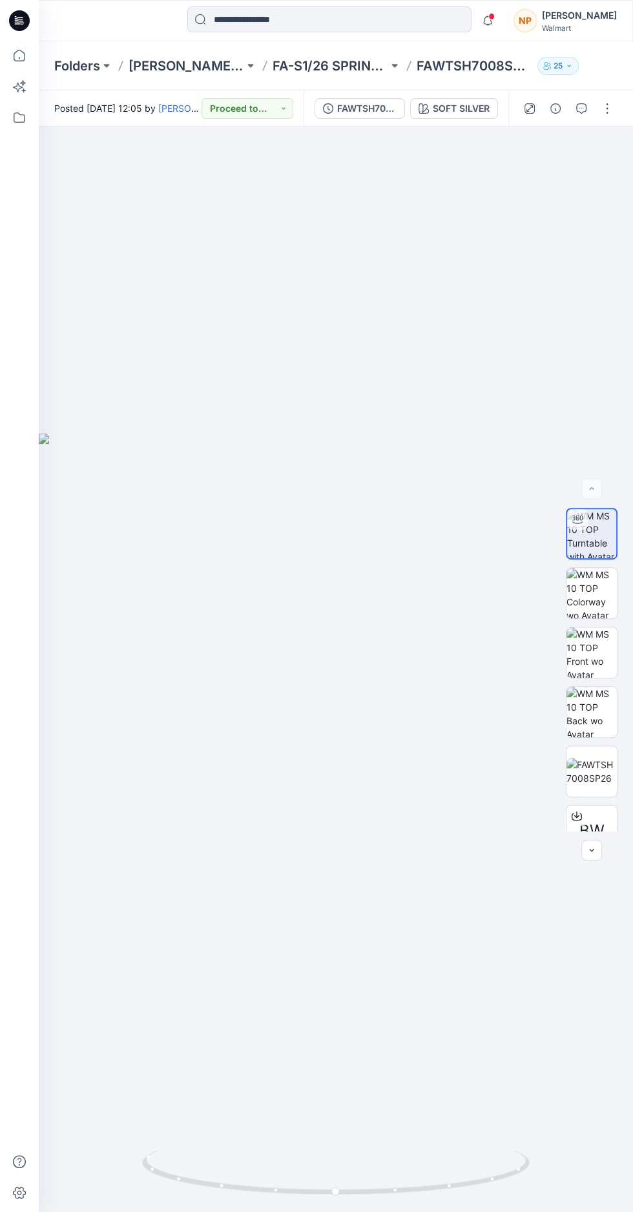
click at [591, 737] on img at bounding box center [592, 712] width 50 height 50
click at [609, 559] on img at bounding box center [592, 534] width 50 height 50
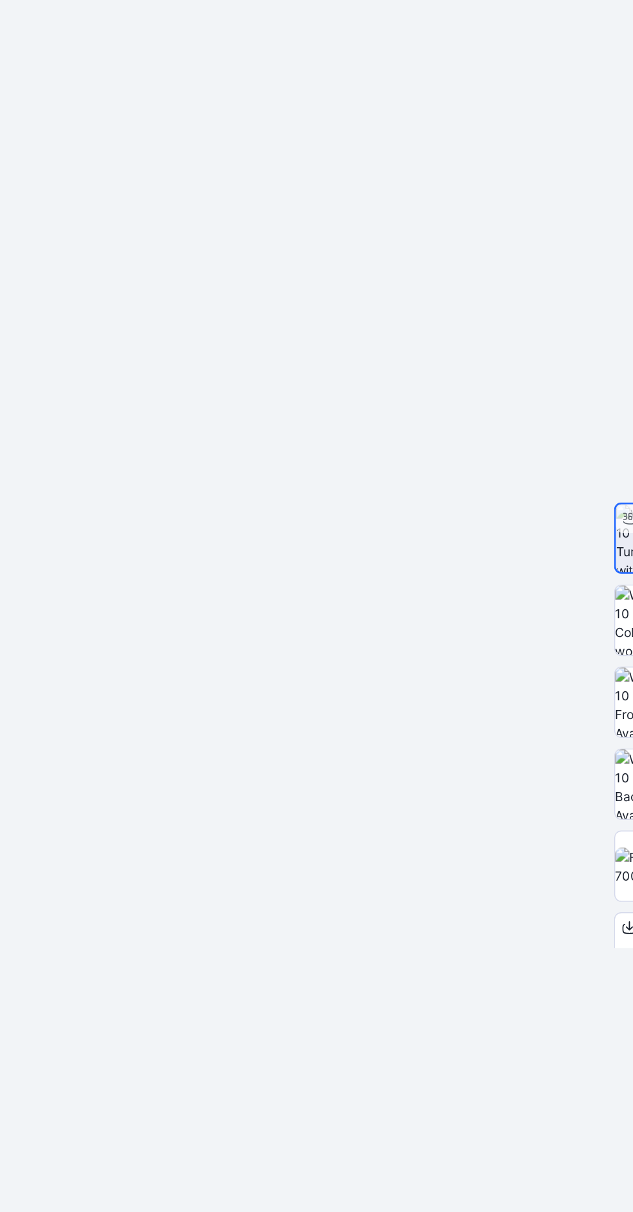
scroll to position [10, 0]
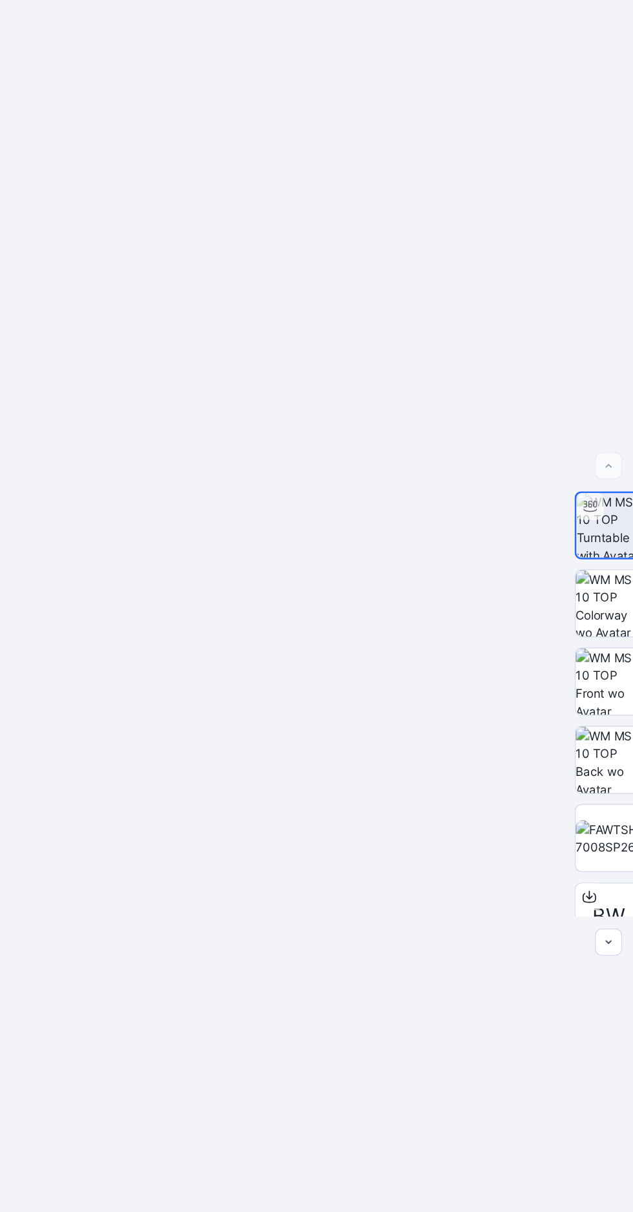
click at [605, 785] on img at bounding box center [592, 771] width 50 height 27
click at [587, 559] on img at bounding box center [592, 534] width 50 height 50
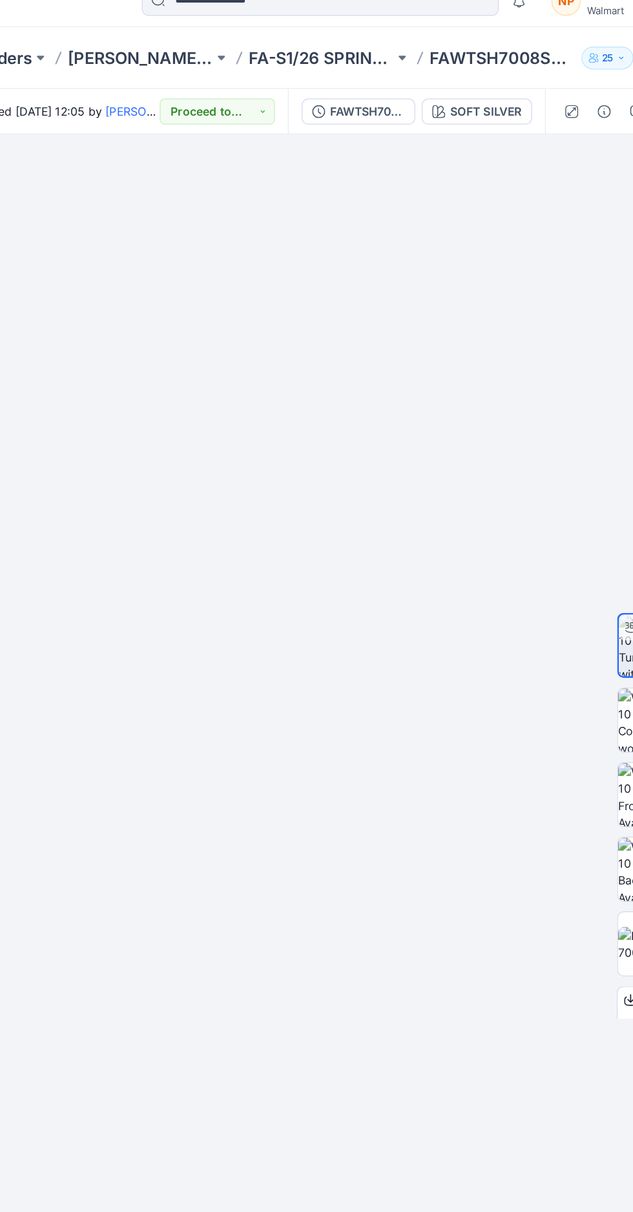
scroll to position [0, 0]
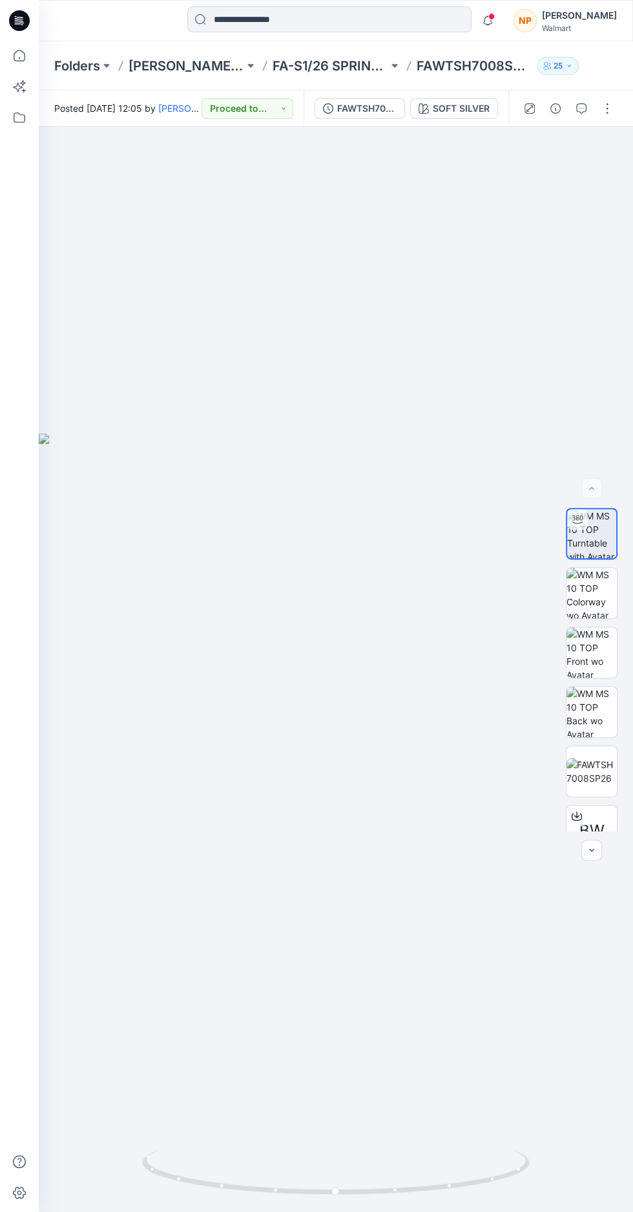
click at [589, 737] on img at bounding box center [592, 712] width 50 height 50
click at [580, 559] on img at bounding box center [592, 534] width 50 height 50
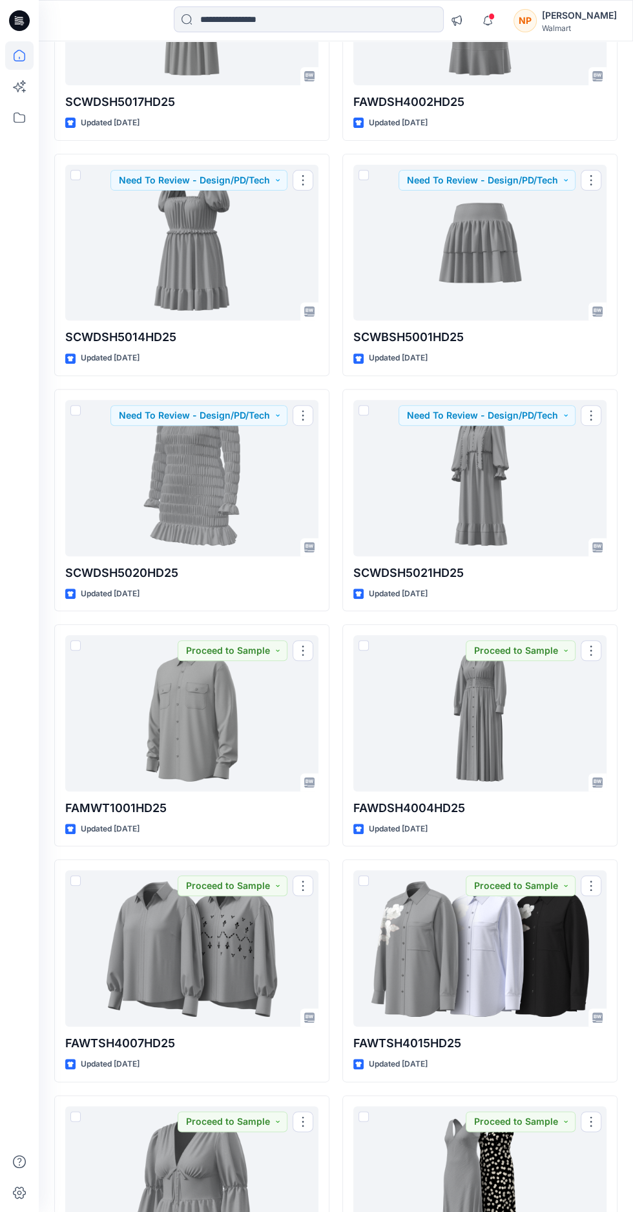
scroll to position [10187, 0]
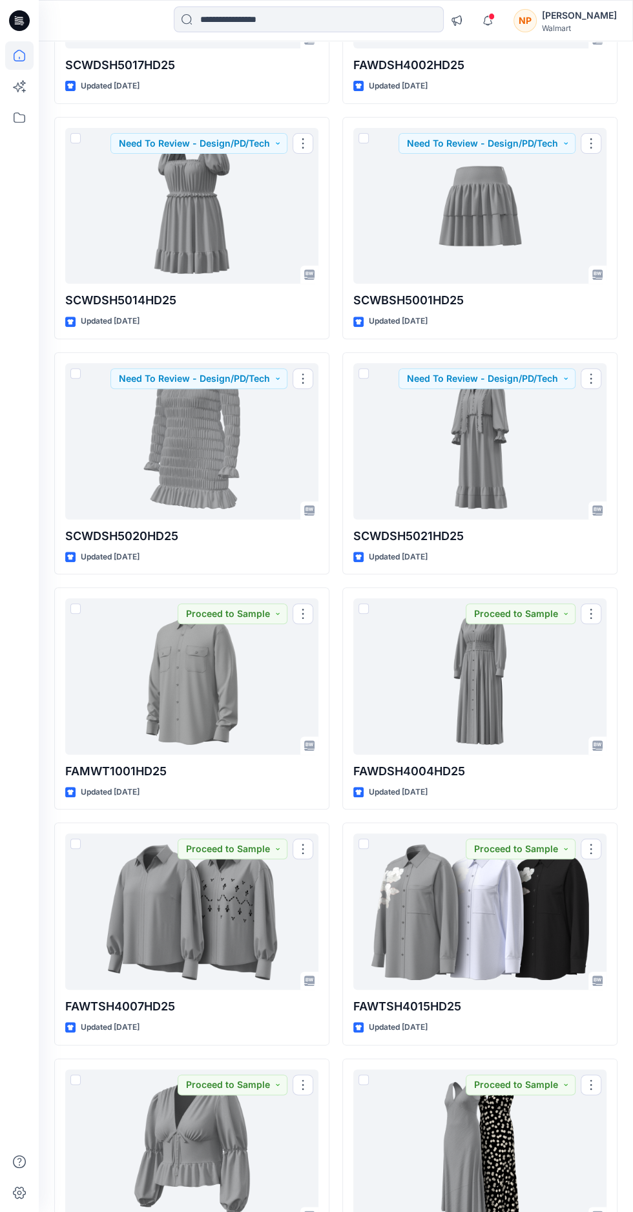
click at [500, 451] on div at bounding box center [480, 441] width 253 height 156
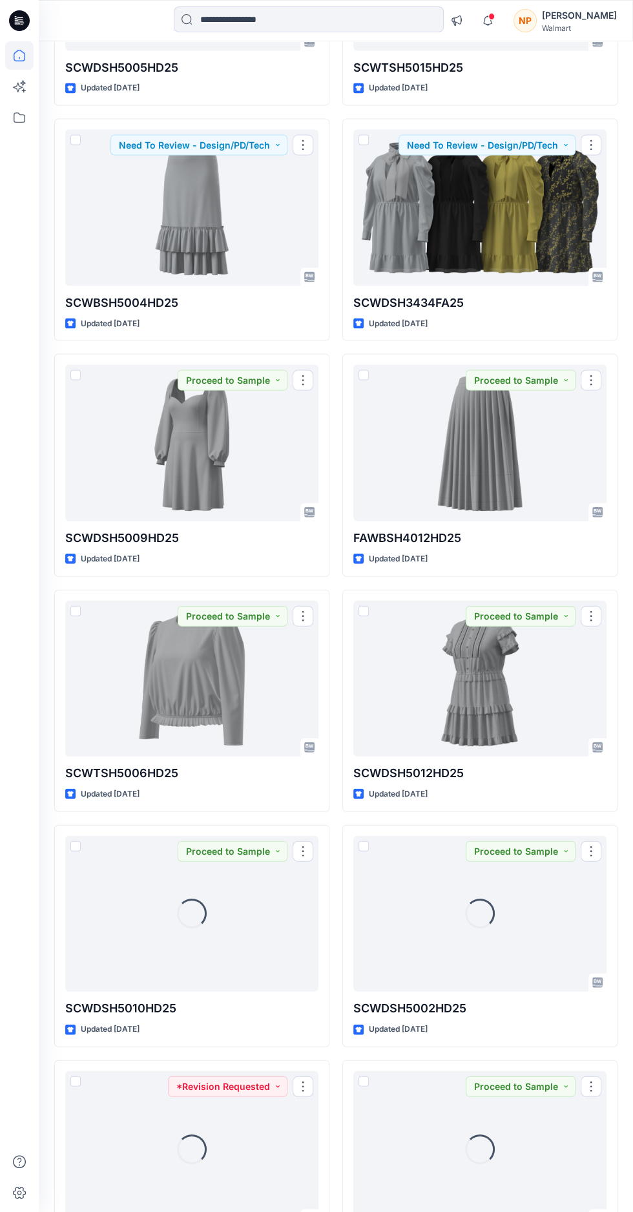
scroll to position [11598, 0]
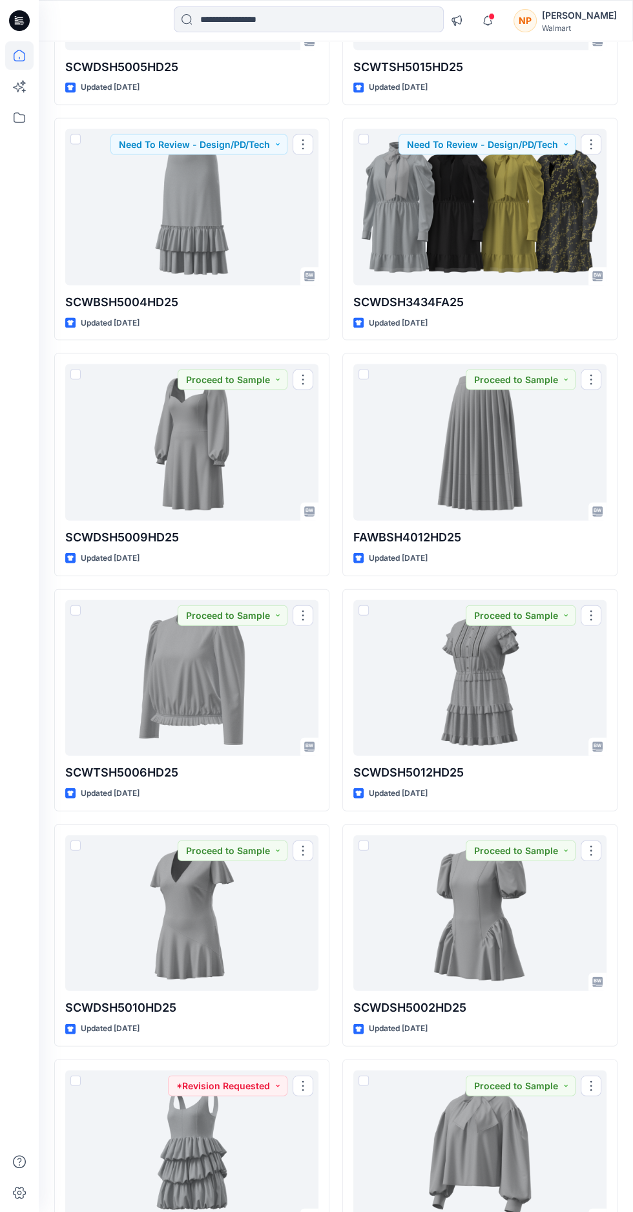
click at [165, 891] on div at bounding box center [191, 913] width 253 height 156
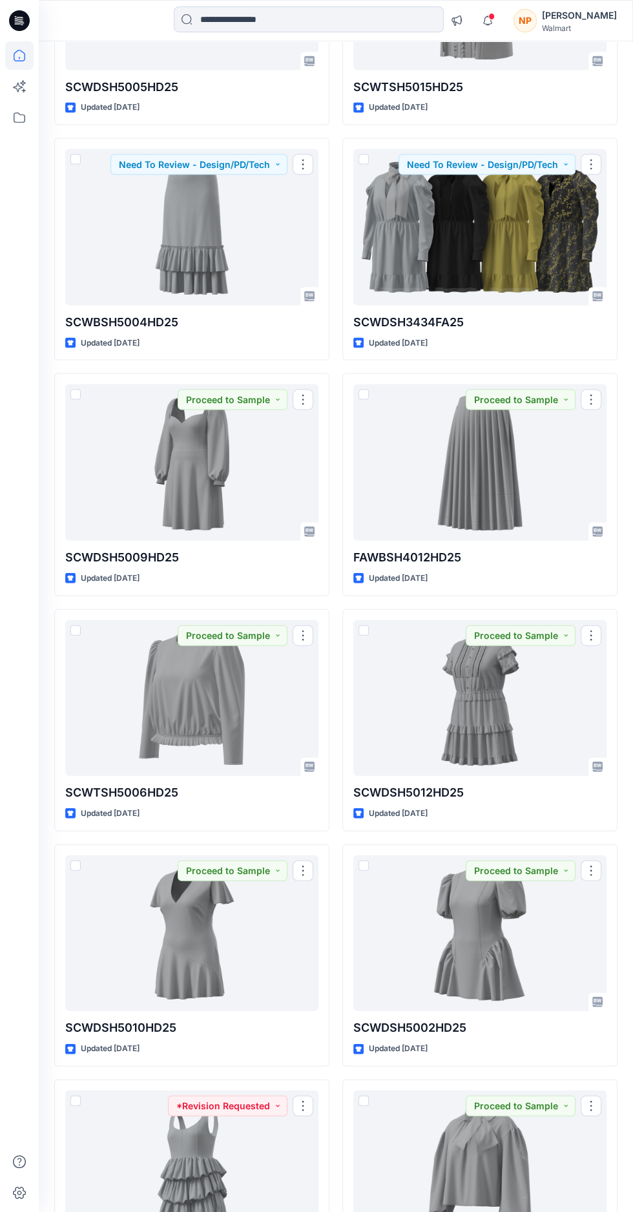
scroll to position [11598, 0]
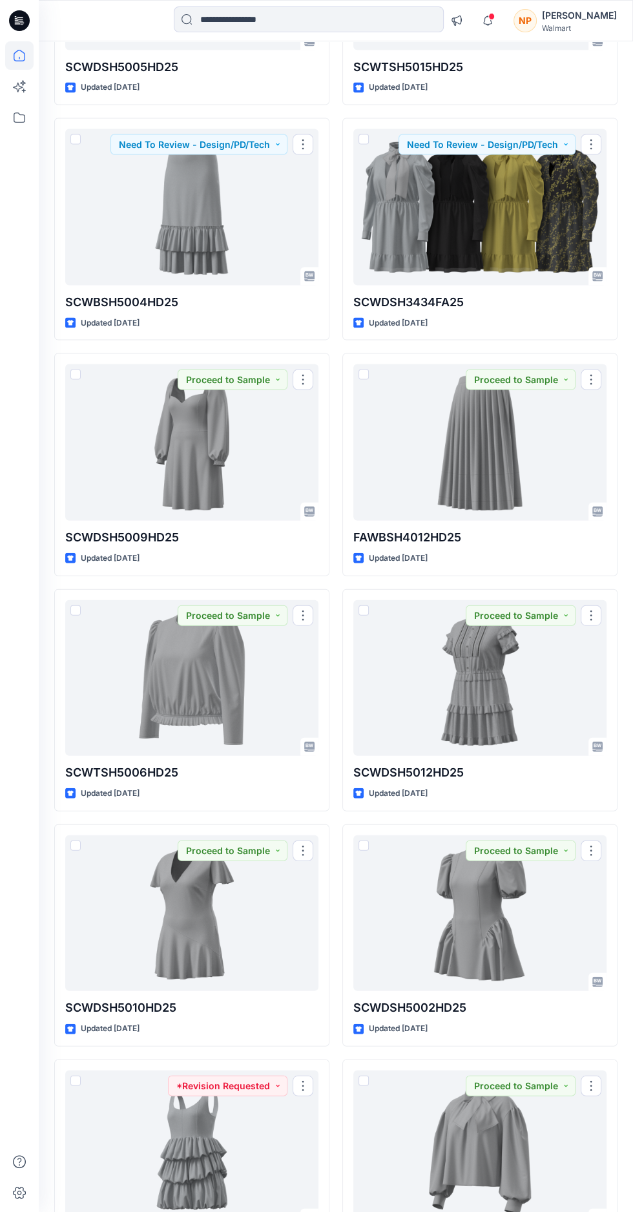
click at [491, 929] on div at bounding box center [480, 913] width 253 height 156
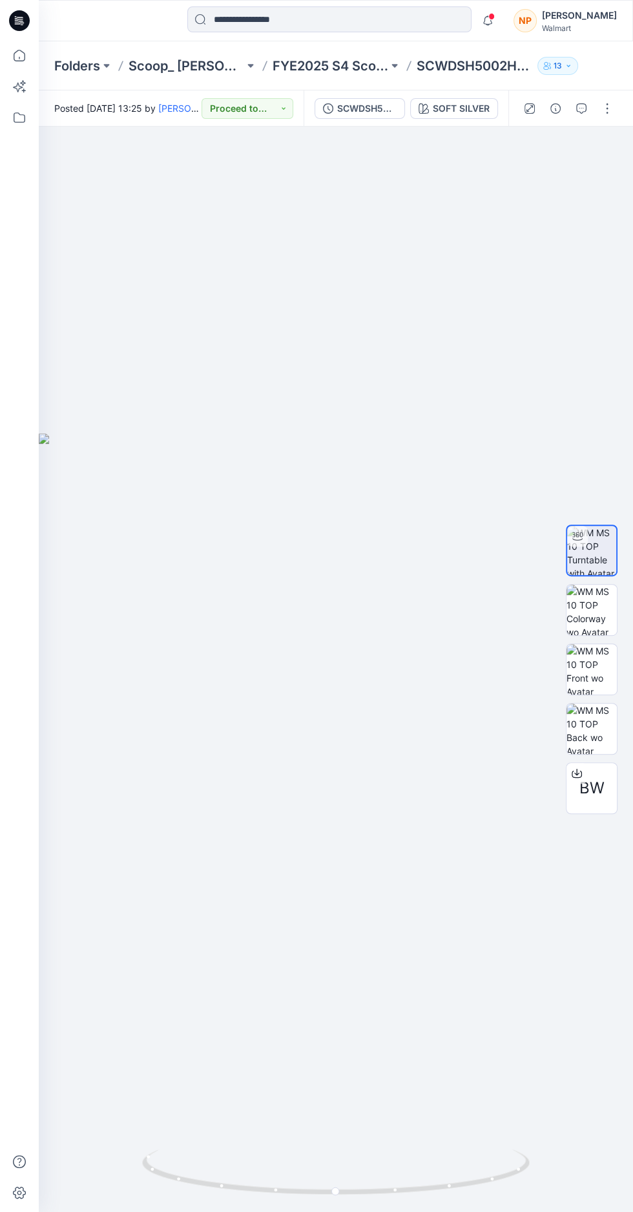
click at [590, 754] on img at bounding box center [592, 729] width 50 height 50
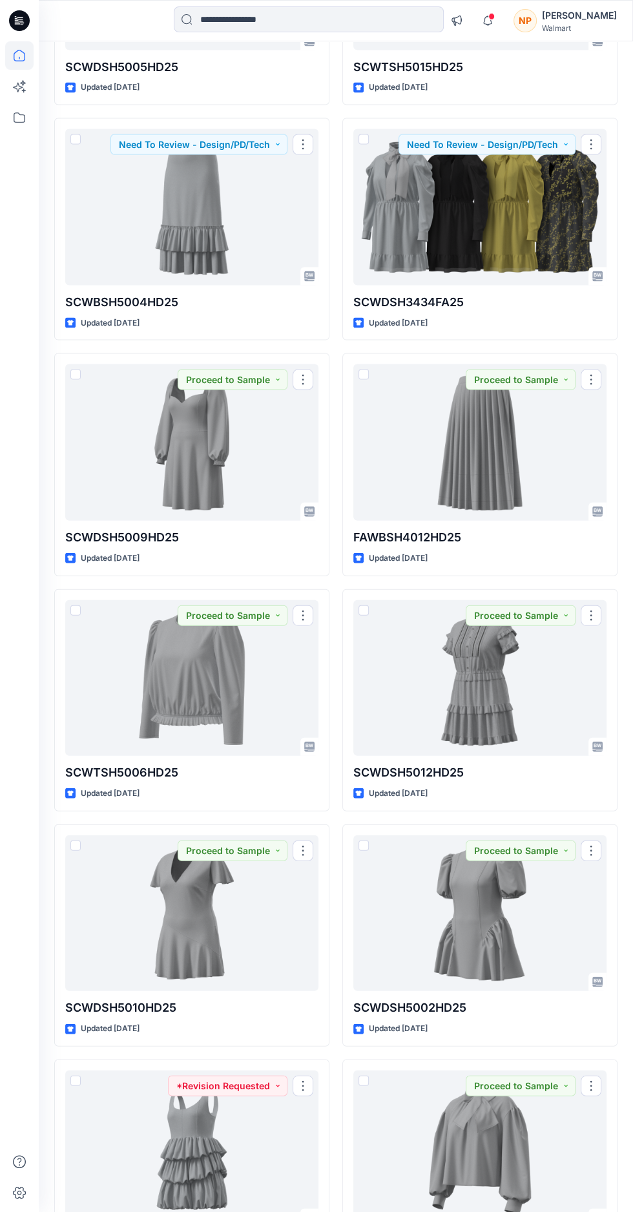
scroll to position [11598, 0]
click at [481, 745] on div at bounding box center [480, 678] width 253 height 156
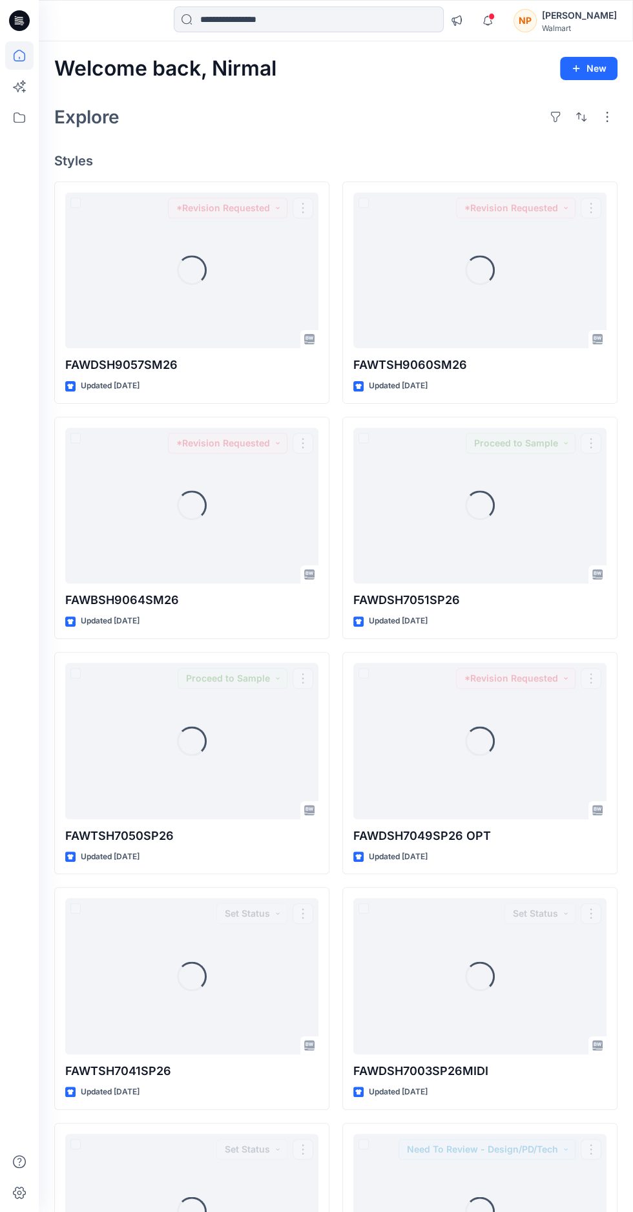
scroll to position [11598, 0]
